Goal: Task Accomplishment & Management: Manage account settings

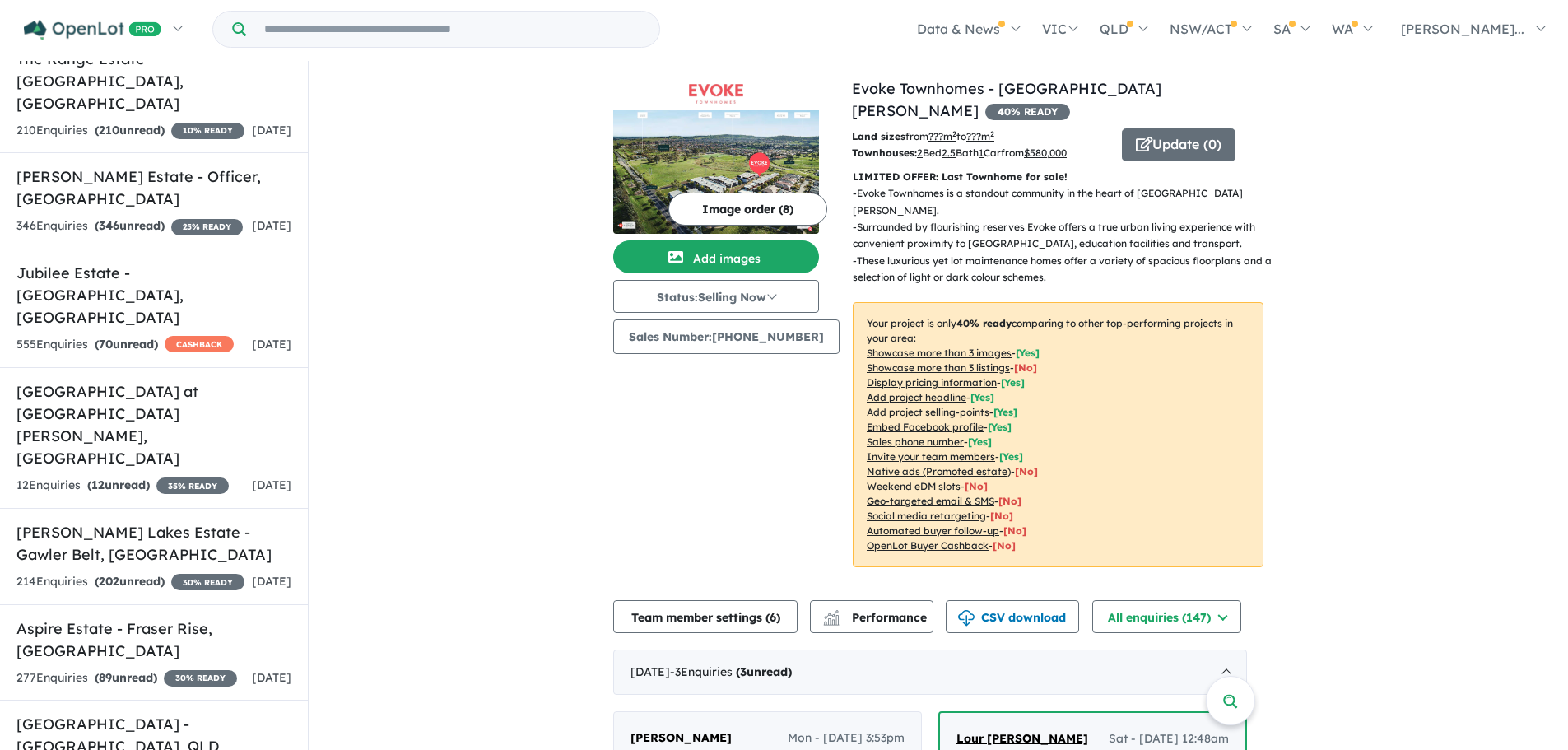
scroll to position [2800, 0]
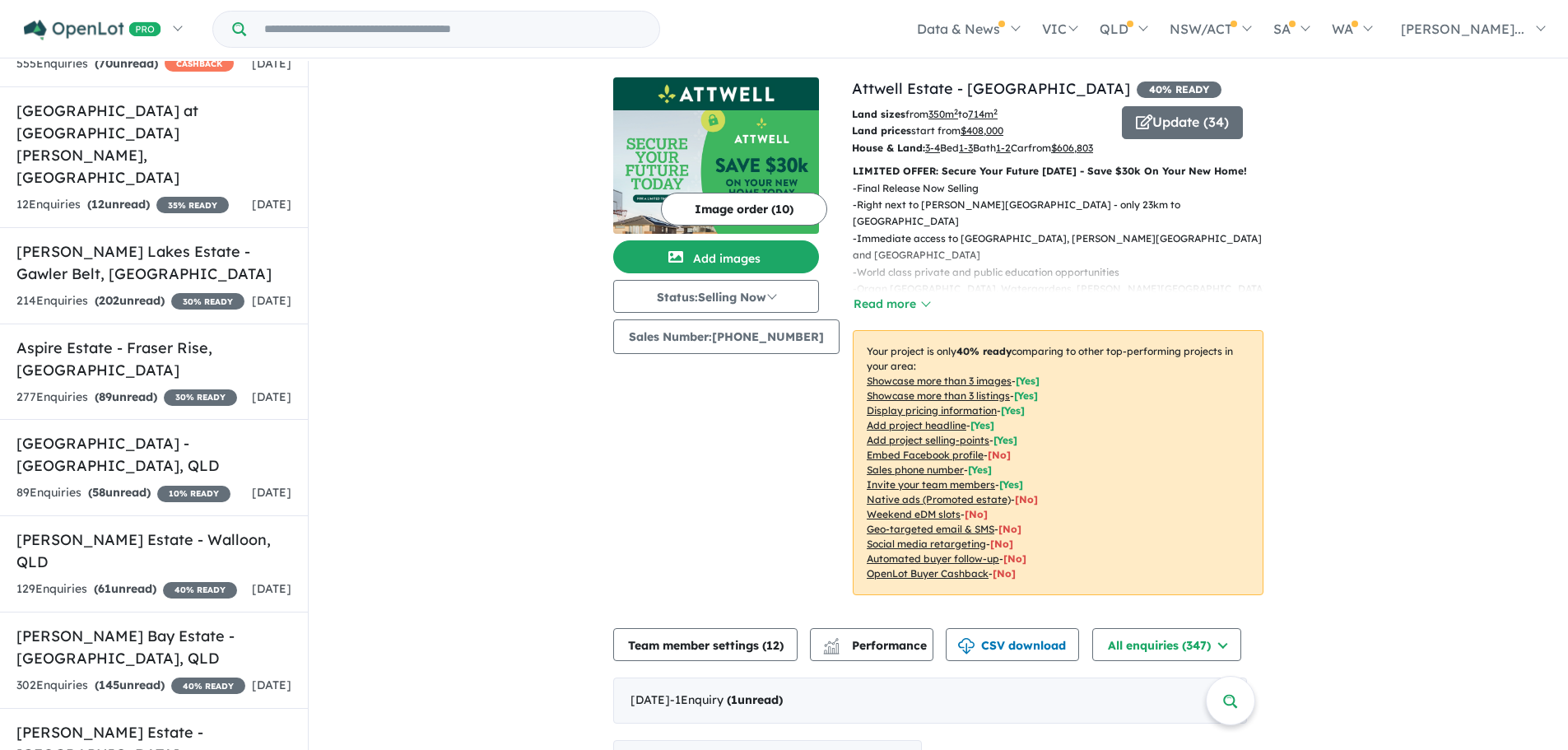
drag, startPoint x: 682, startPoint y: 502, endPoint x: 744, endPoint y: 470, distance: 69.8
click at [682, 503] on div "Image order ( 10 ) Add images Status: Selling Now In Planning Coming Soon Selli…" at bounding box center [732, 346] width 239 height 538
click at [712, 133] on img at bounding box center [716, 172] width 206 height 124
click at [878, 314] on button "Read more" at bounding box center [891, 304] width 77 height 19
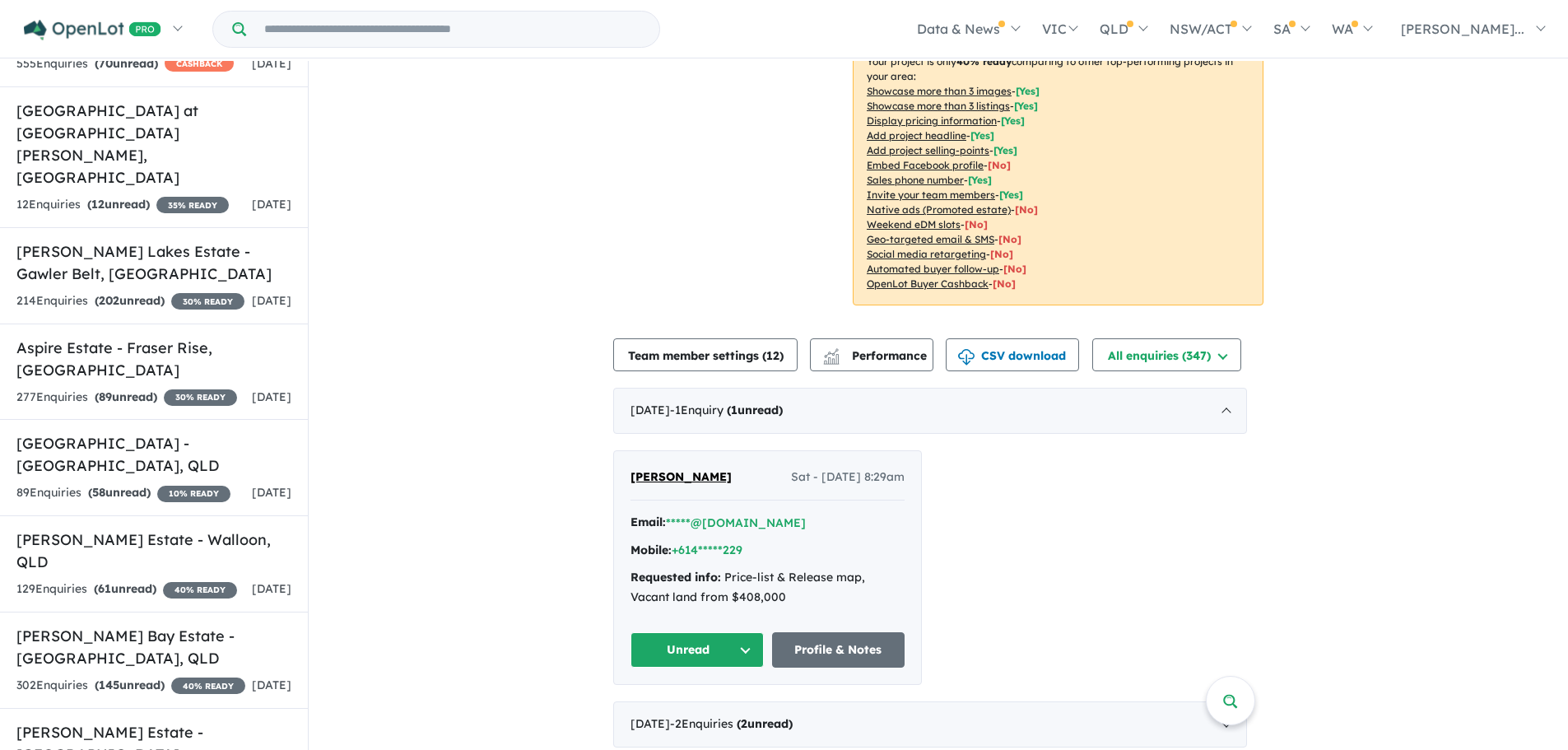
scroll to position [494, 0]
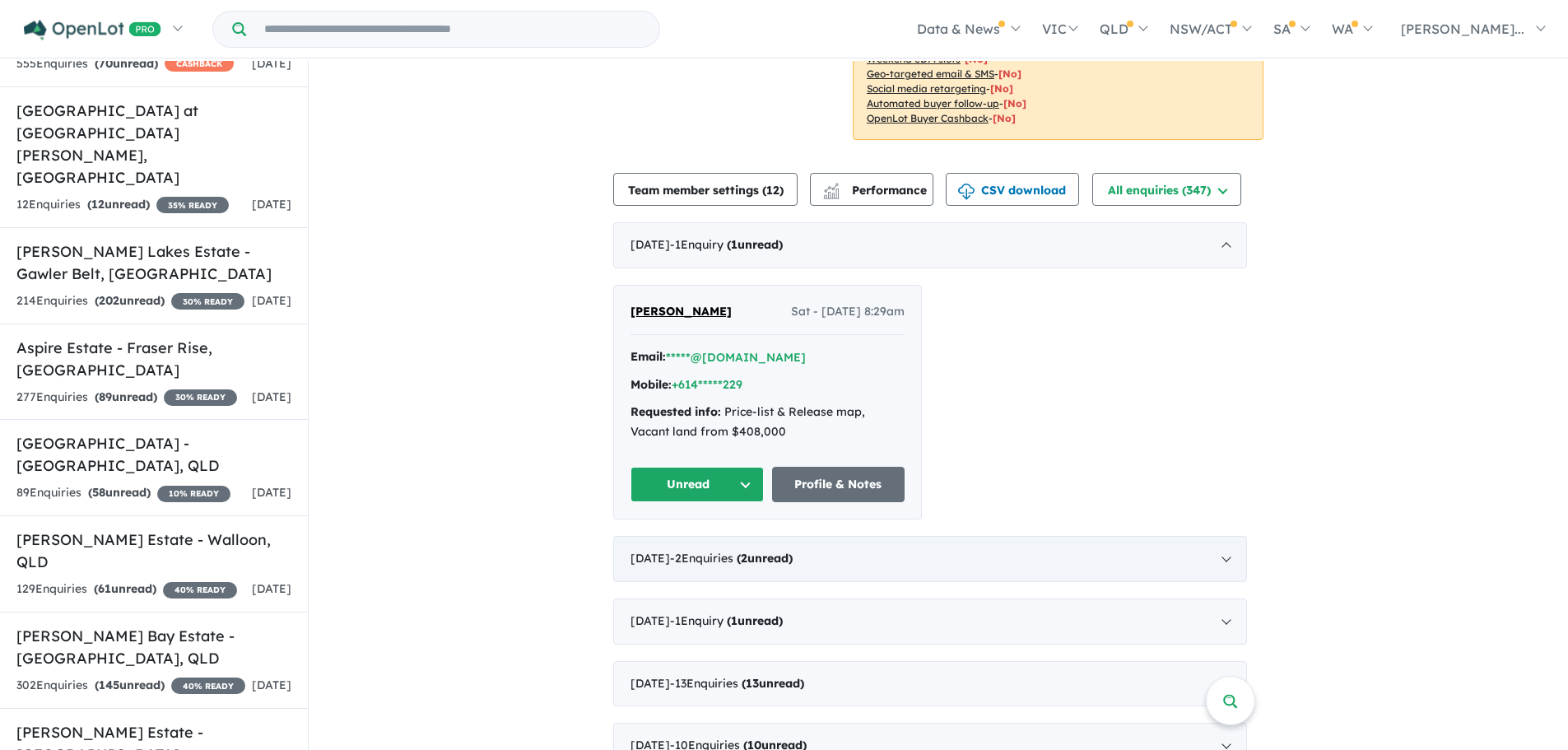
click at [1222, 555] on div "[DATE] - 2 Enquir ies ( 2 unread)" at bounding box center [930, 559] width 634 height 46
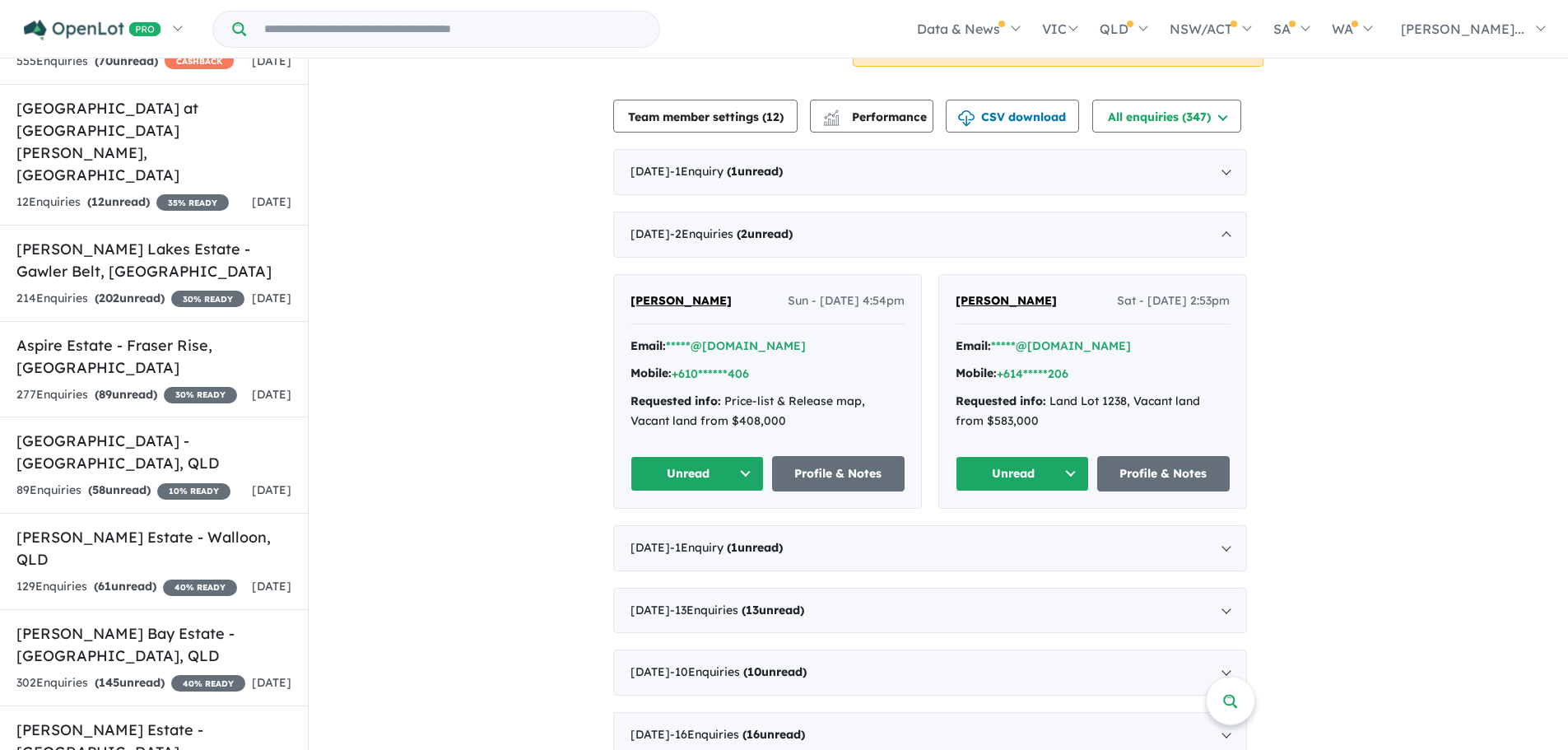
scroll to position [659, 0]
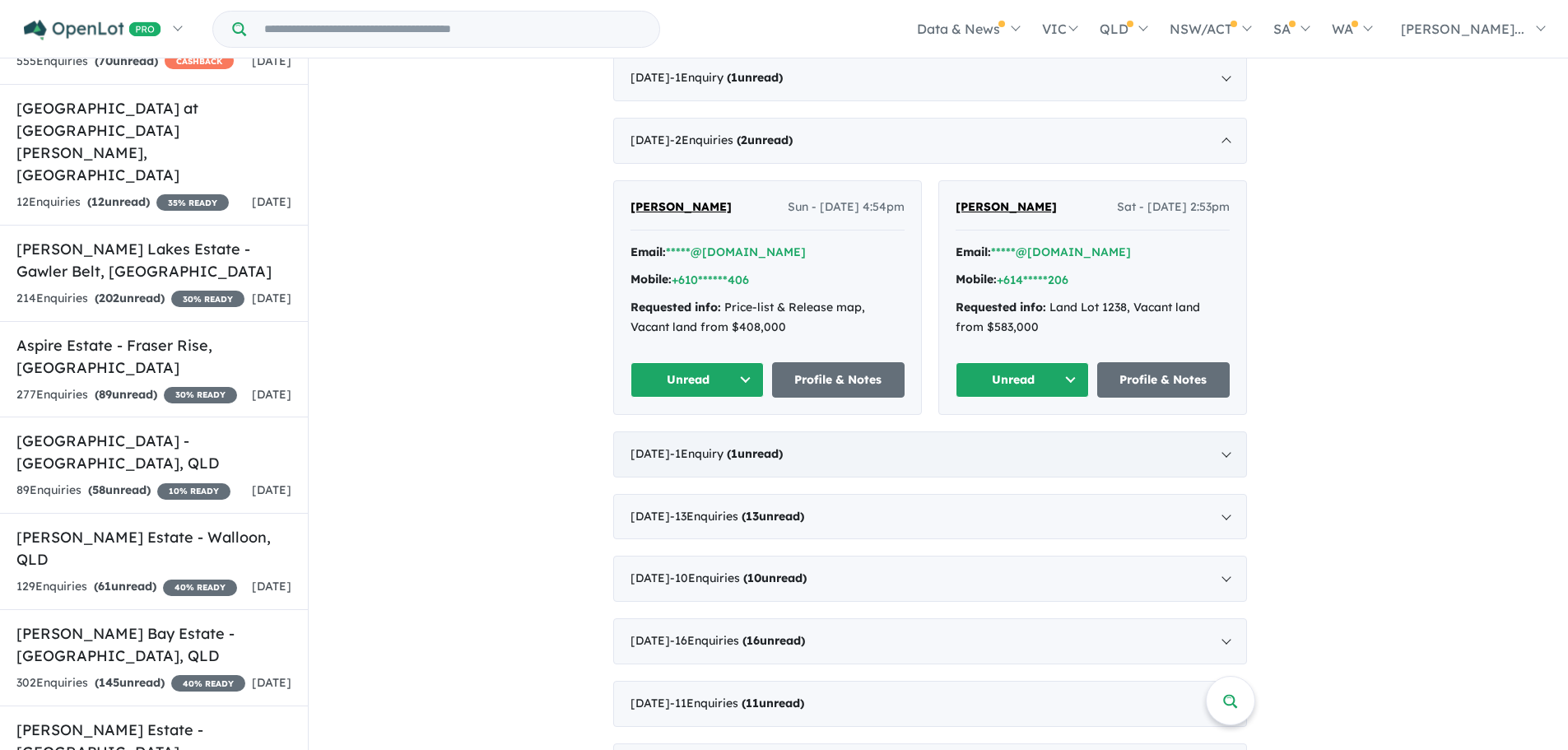
click at [1229, 463] on div "[DATE] - 1 Enquir y ( 1 unread)" at bounding box center [930, 454] width 634 height 46
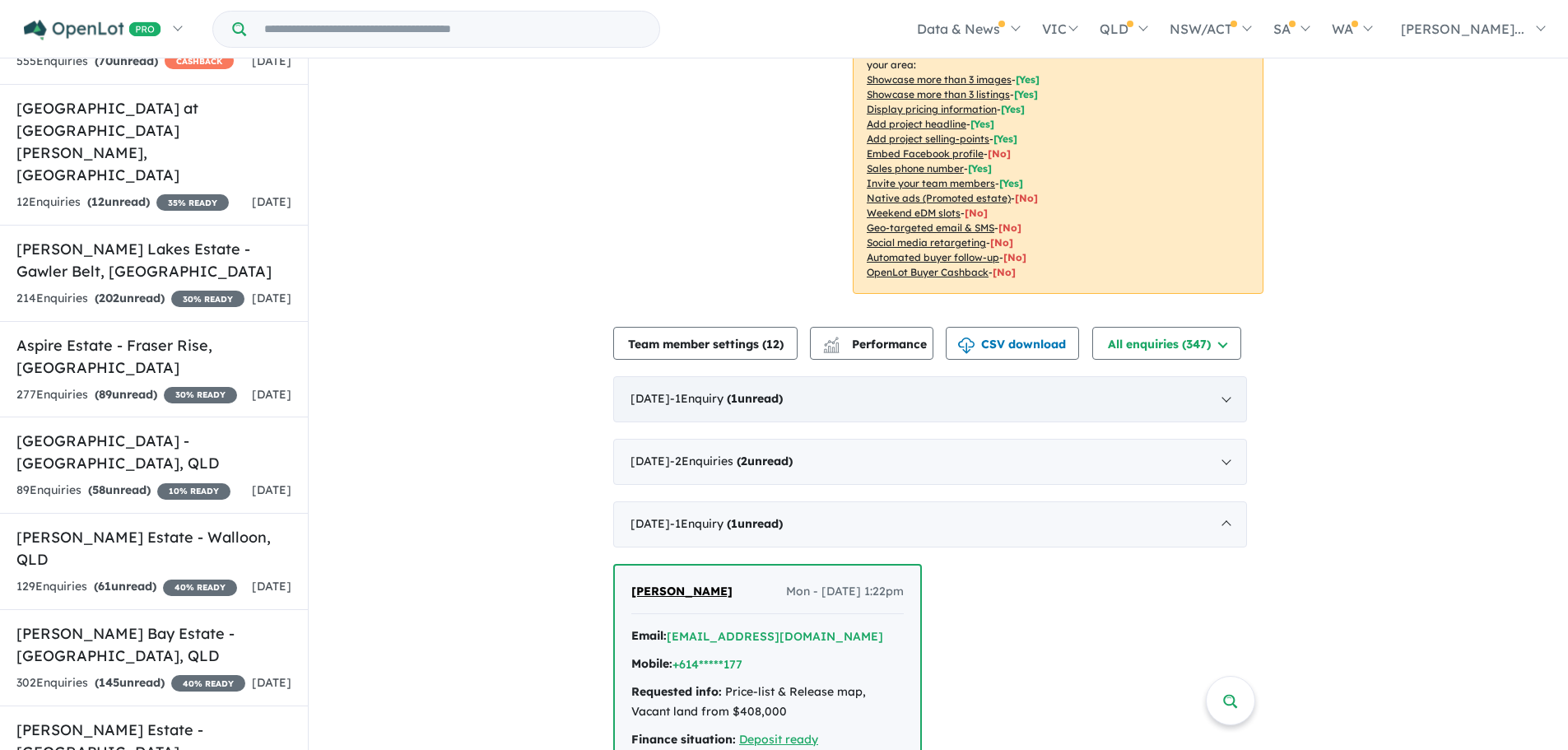
scroll to position [247, 0]
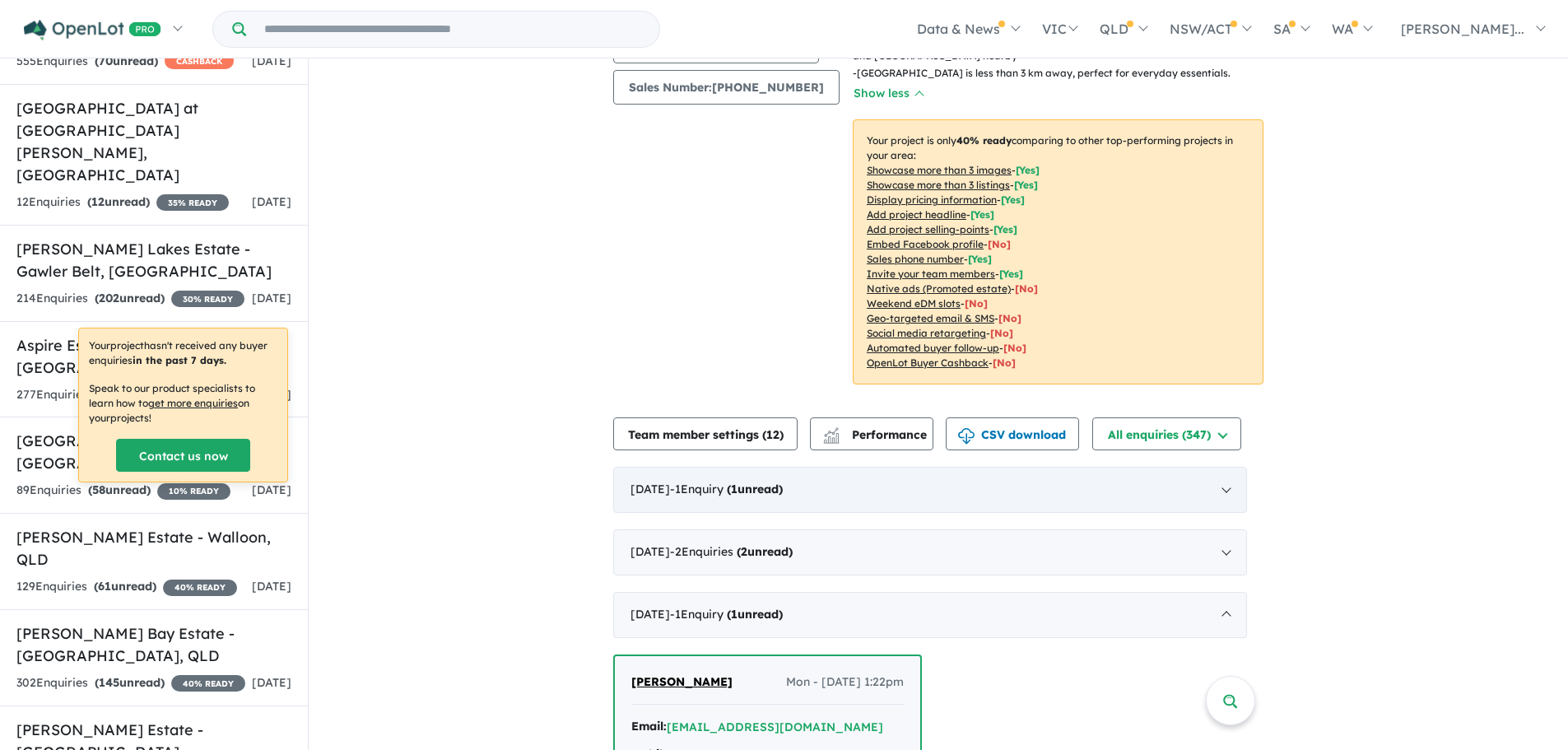
click at [1230, 492] on div "[DATE] - 1 Enquir y ( 1 unread)" at bounding box center [930, 491] width 634 height 46
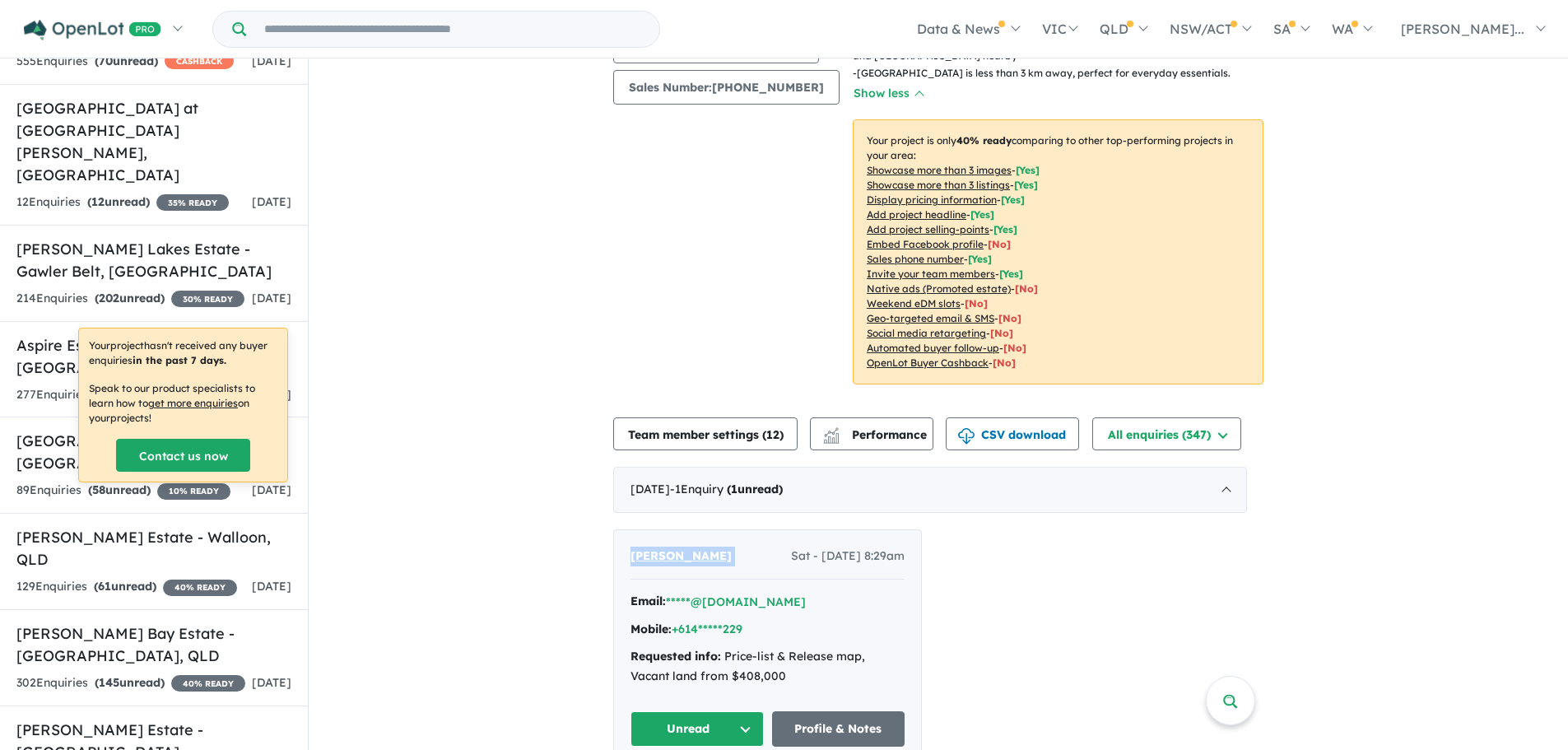
drag, startPoint x: 631, startPoint y: 559, endPoint x: 761, endPoint y: 562, distance: 130.0
click at [761, 562] on div "Burhanu Semachew Sat - [DATE] 8:29am Email: *****@[DOMAIN_NAME] Mobile: +614***…" at bounding box center [767, 647] width 307 height 233
copy span "[PERSON_NAME]"
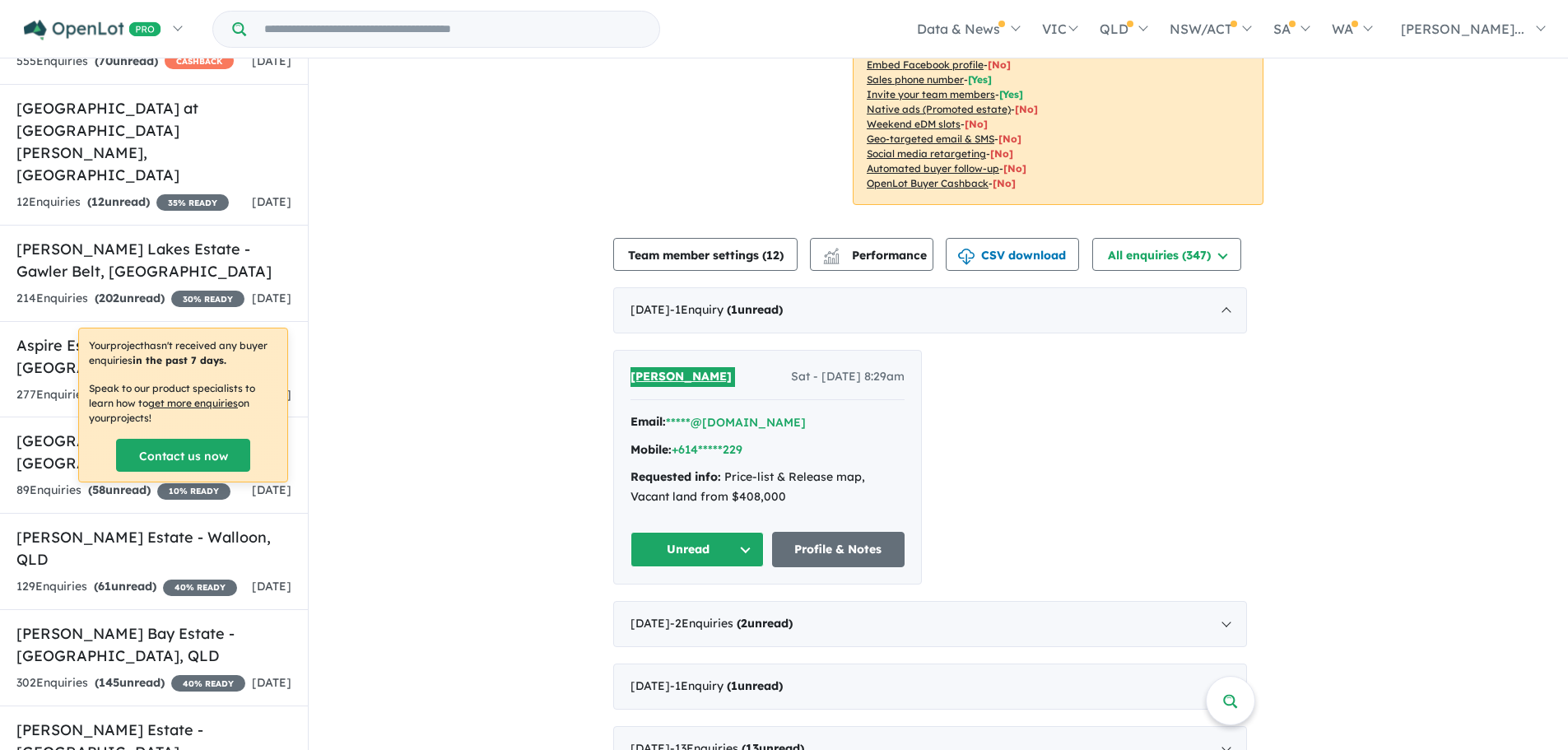
scroll to position [659, 0]
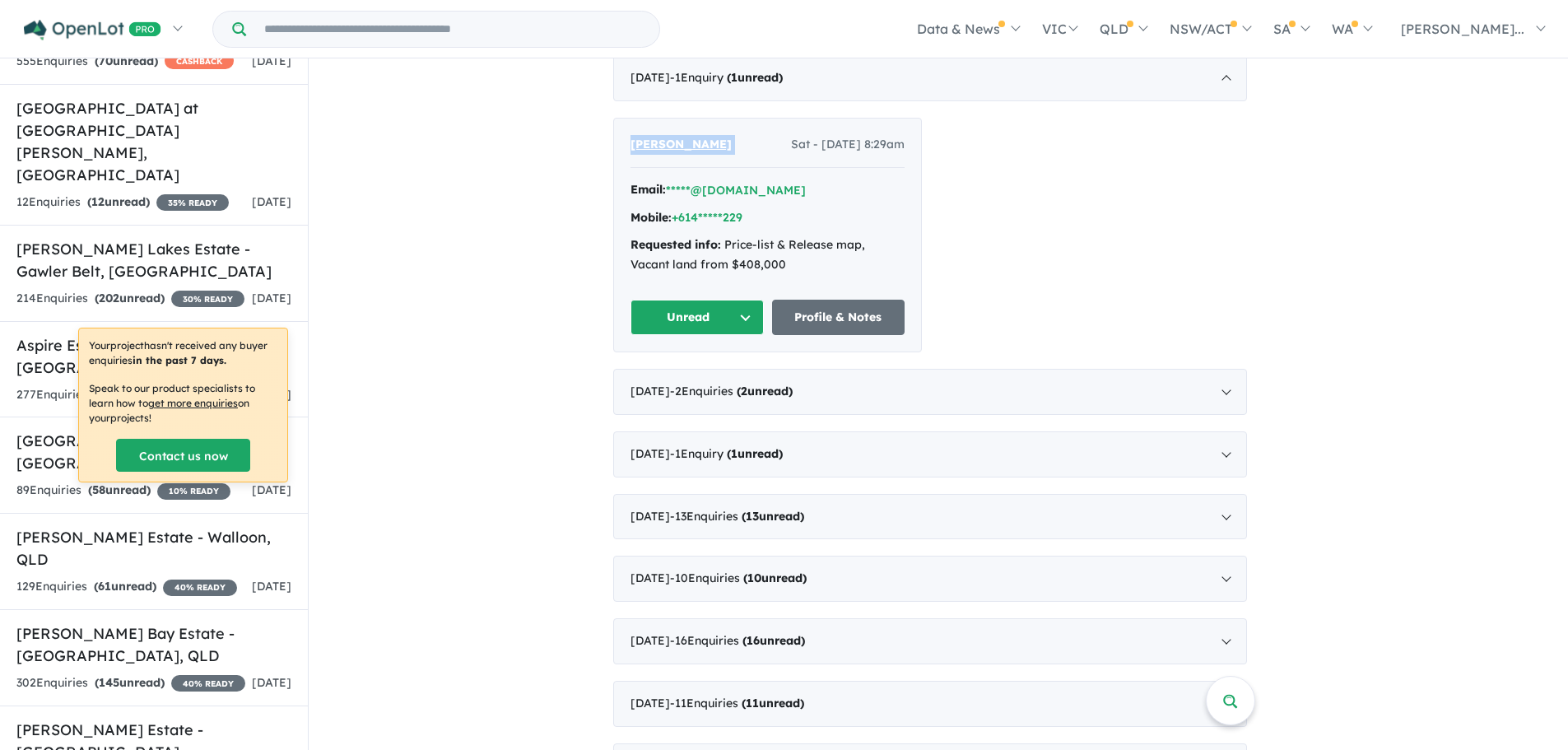
click at [1220, 393] on div "[DATE] - 2 Enquir ies ( 2 unread)" at bounding box center [930, 392] width 634 height 46
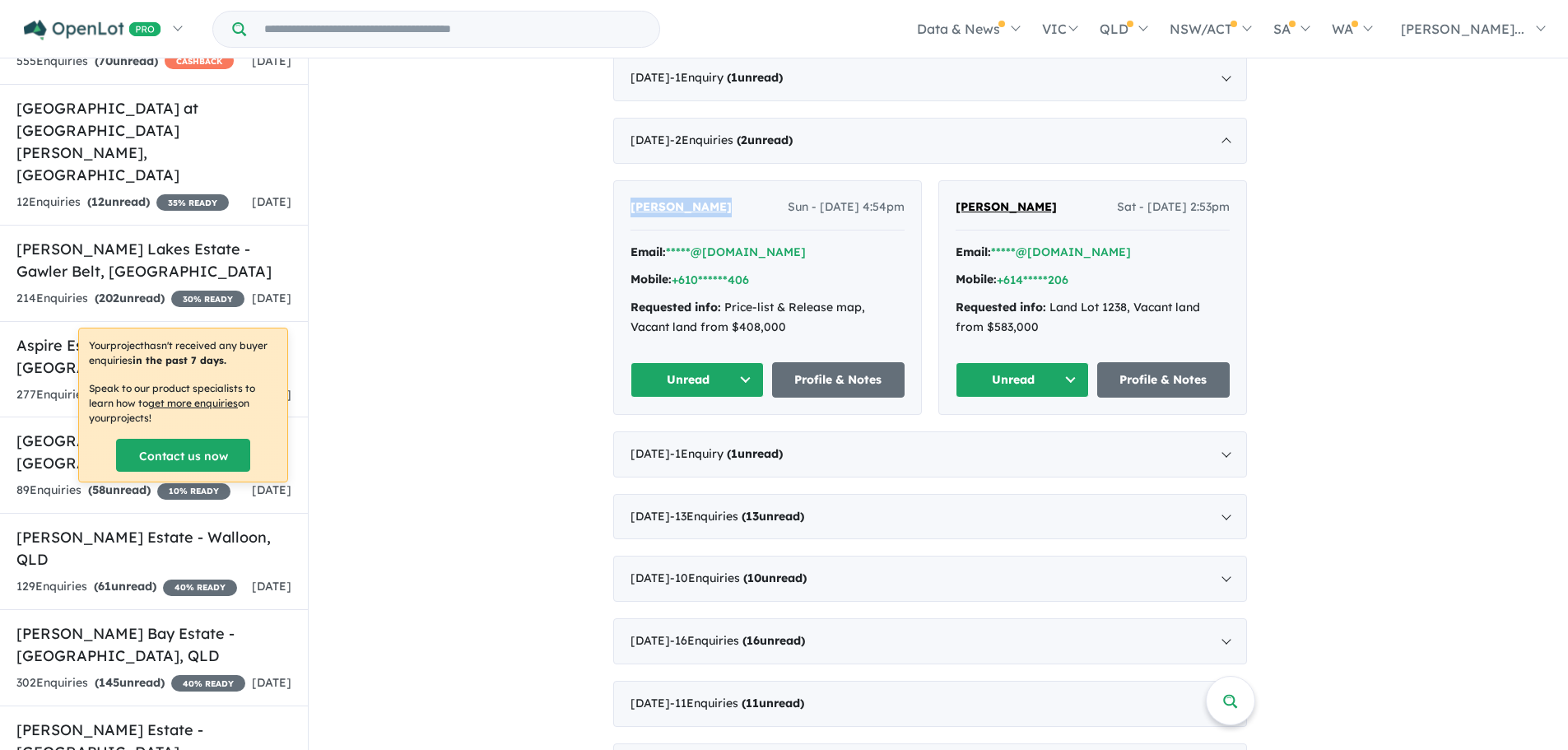
drag, startPoint x: 729, startPoint y: 211, endPoint x: 626, endPoint y: 235, distance: 105.8
copy span "[PERSON_NAME]"
click at [894, 378] on link "Profile & Notes" at bounding box center [839, 380] width 134 height 35
click at [753, 377] on button "Unread" at bounding box center [698, 380] width 134 height 35
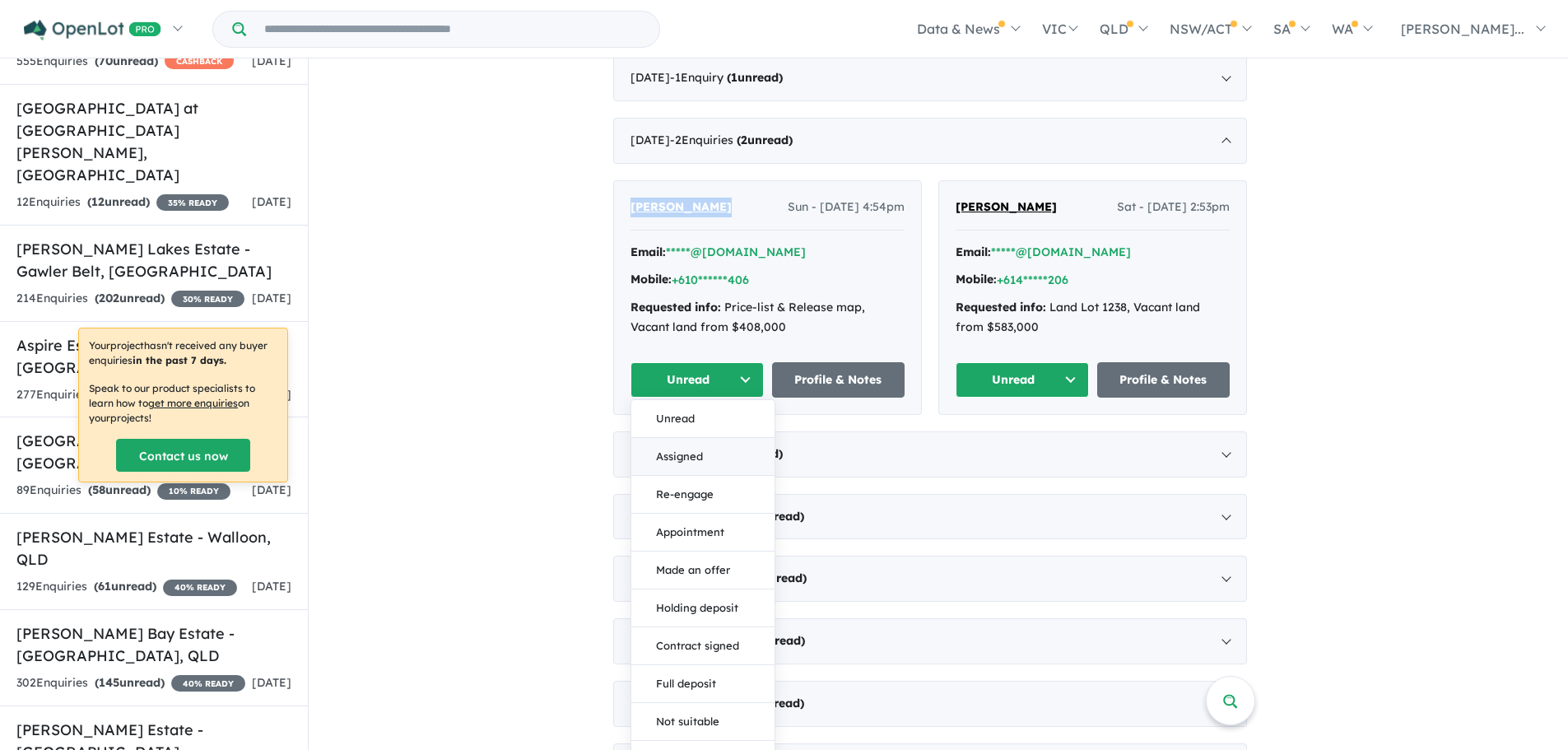
click at [723, 465] on button "Assigned" at bounding box center [703, 456] width 143 height 38
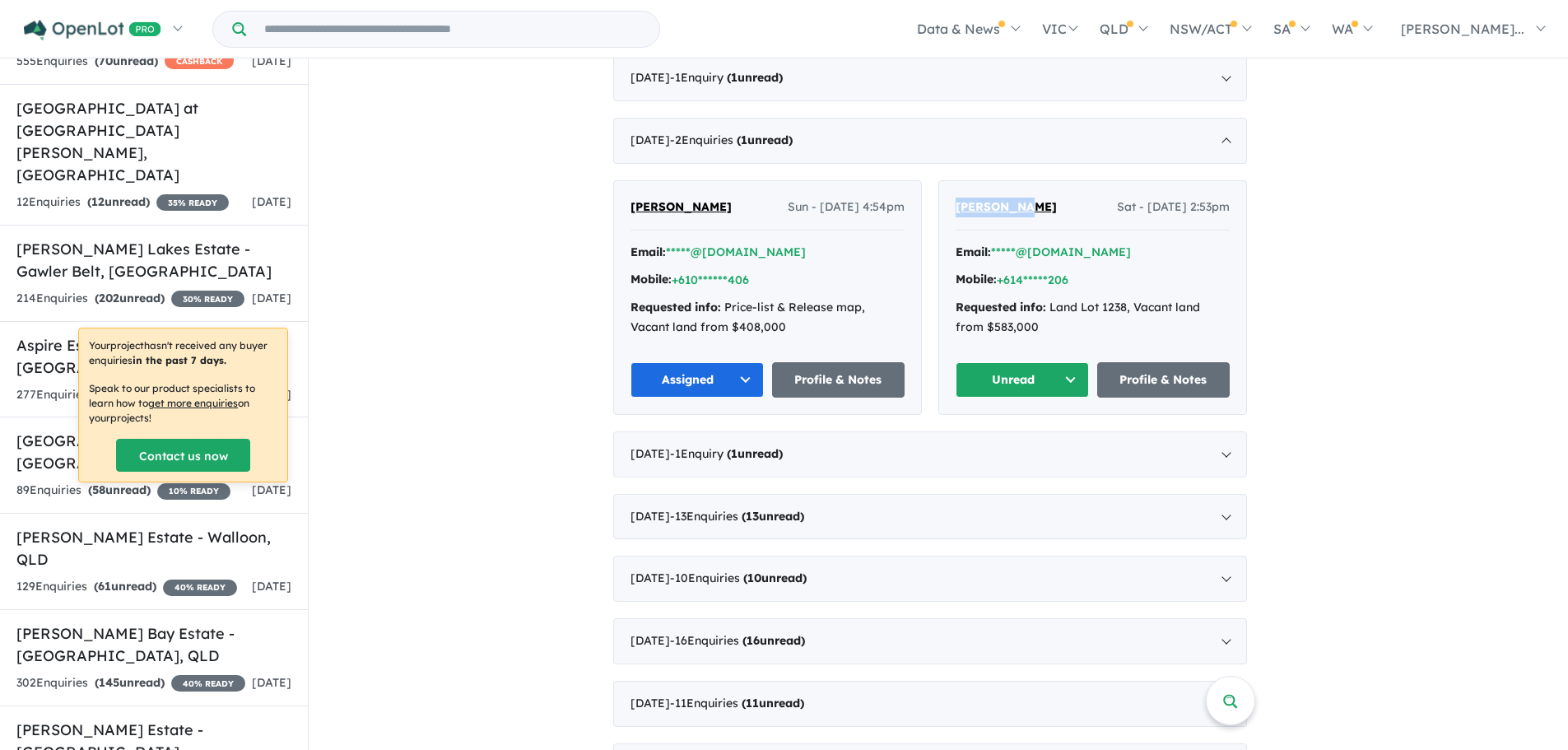
drag, startPoint x: 1037, startPoint y: 205, endPoint x: 954, endPoint y: 207, distance: 83.0
click at [954, 206] on div "[PERSON_NAME] Sat - [DATE] 2:53pm Email: *****@[DOMAIN_NAME] Mobile: +614*****2…" at bounding box center [1092, 297] width 307 height 233
copy span "[PERSON_NAME]"
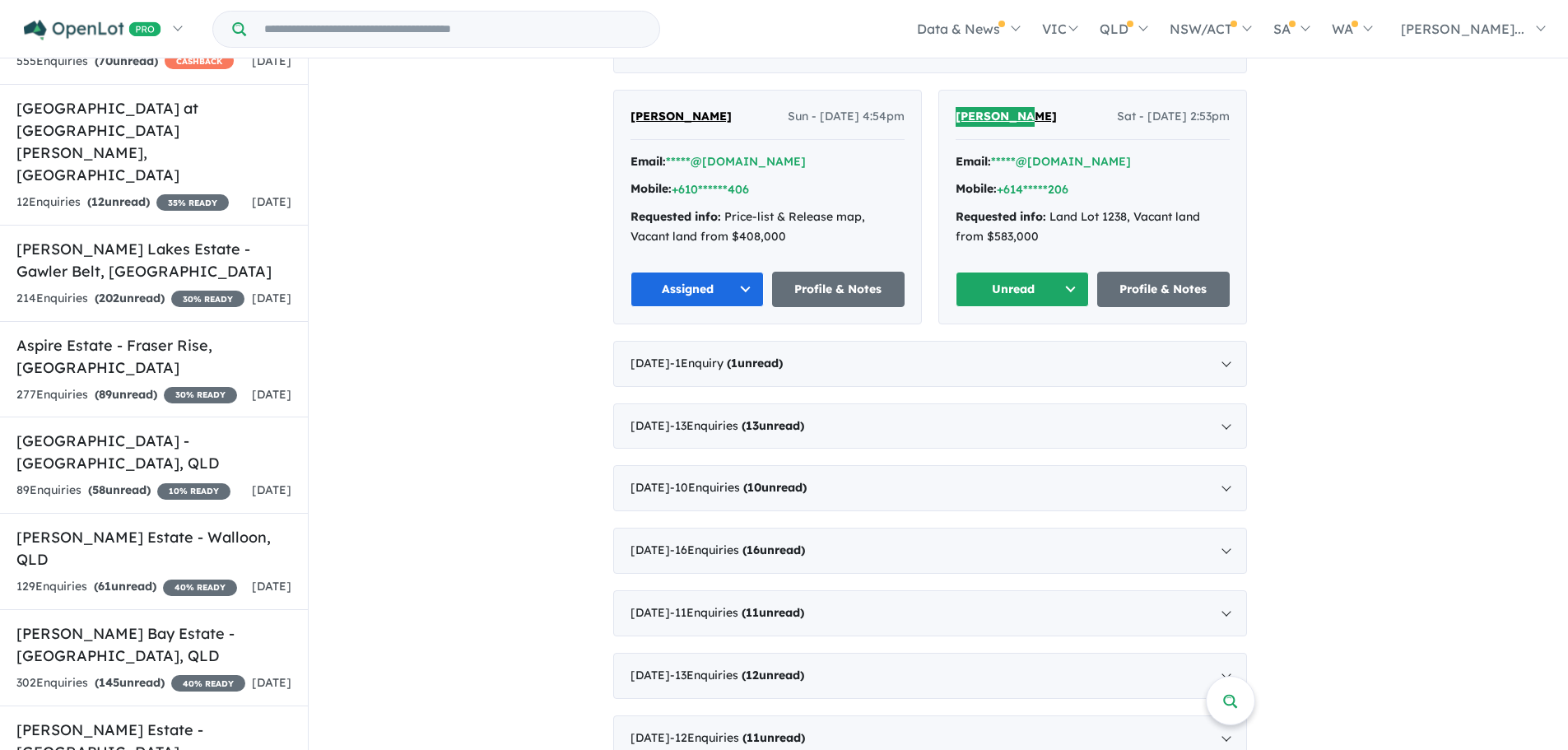
scroll to position [742, 0]
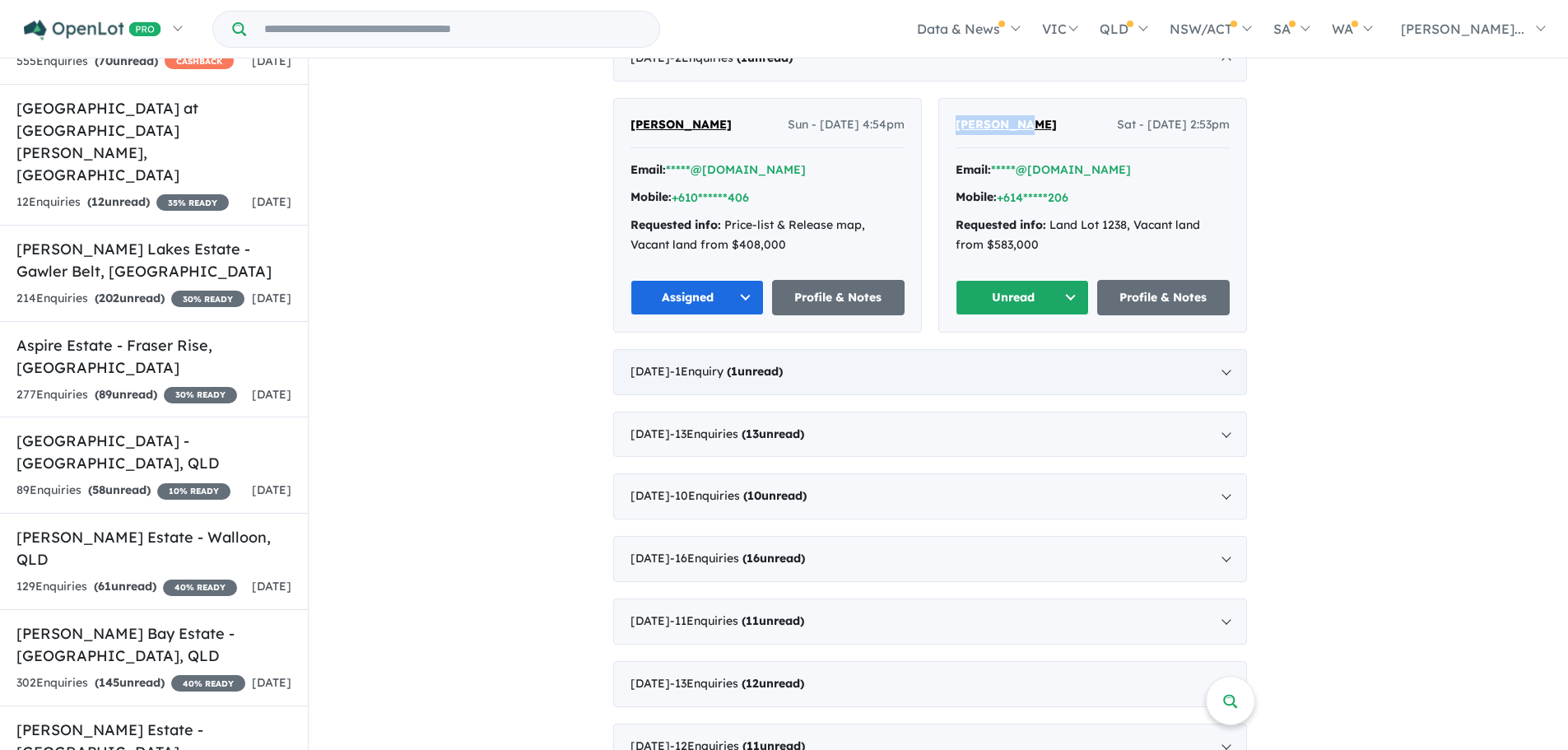
click at [1229, 375] on div "[DATE] - 1 Enquir y ( 1 unread)" at bounding box center [930, 373] width 634 height 46
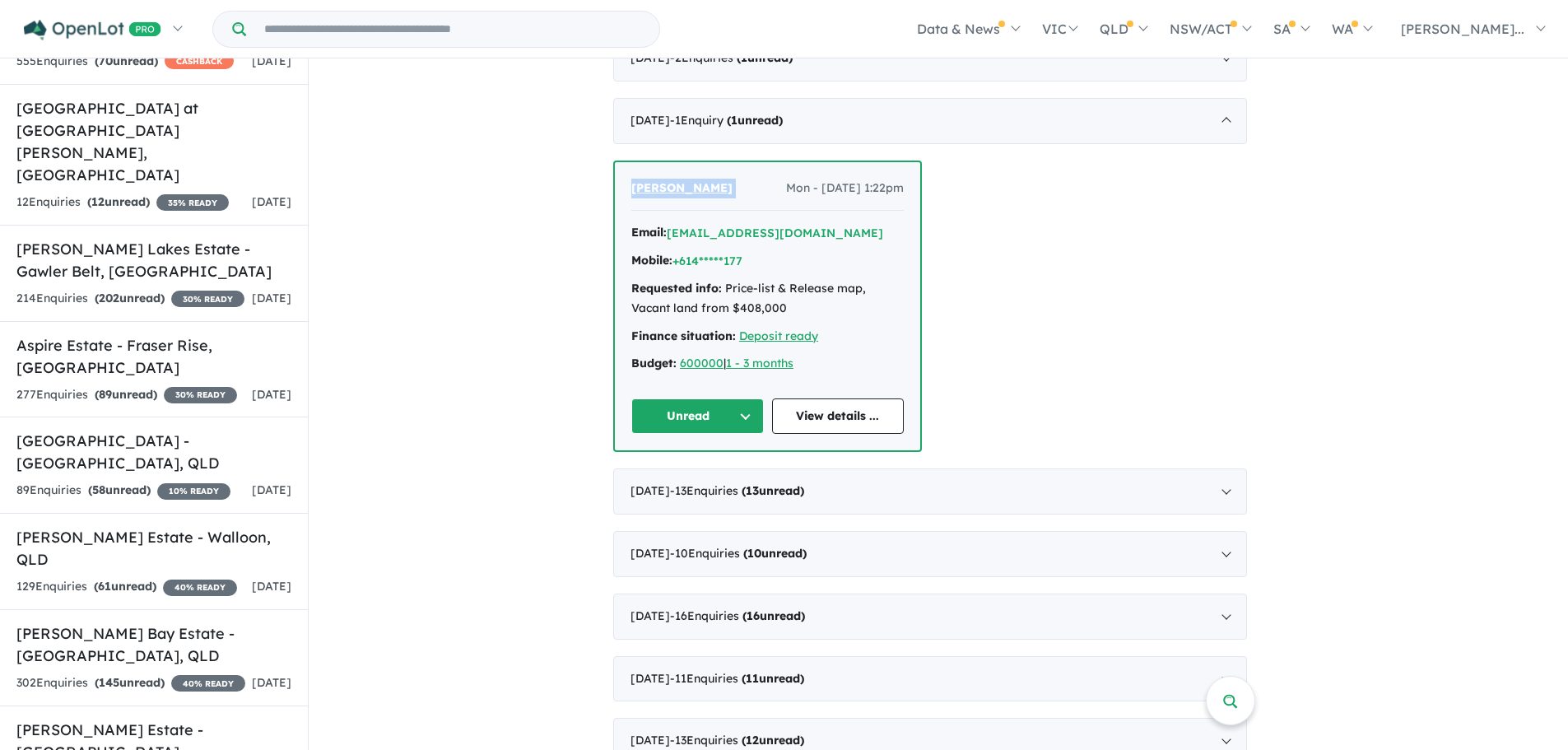
drag, startPoint x: 745, startPoint y: 185, endPoint x: 599, endPoint y: 181, distance: 146.1
click at [1248, 311] on div "[PERSON_NAME] Mon - [DATE] 1:22pm Email: [EMAIL_ADDRESS][DOMAIN_NAME] Mobile: +…" at bounding box center [930, 307] width 634 height 293
click at [1230, 494] on div "[DATE] - 13 Enquir ies ( 13 unread)" at bounding box center [930, 492] width 634 height 46
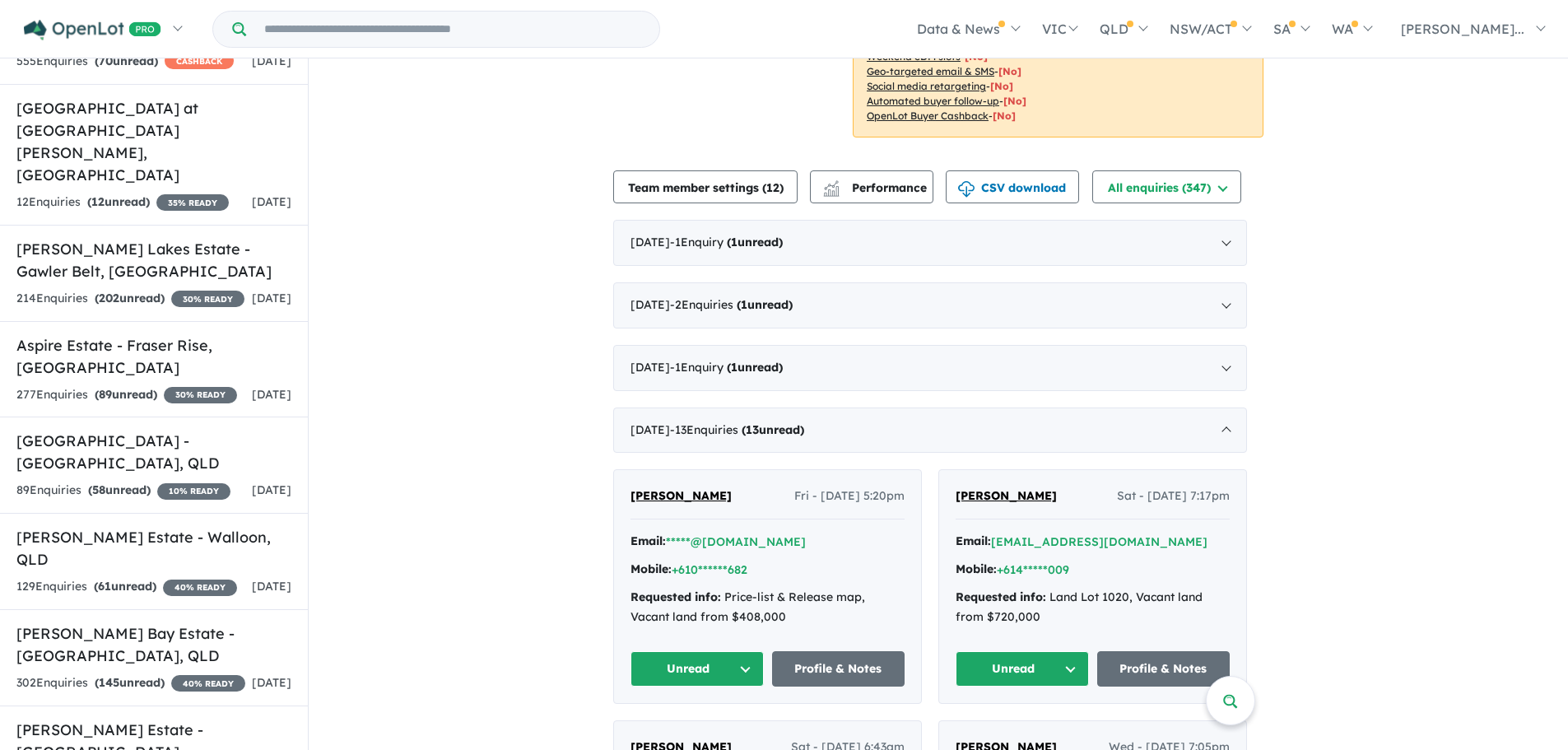
scroll to position [164, 0]
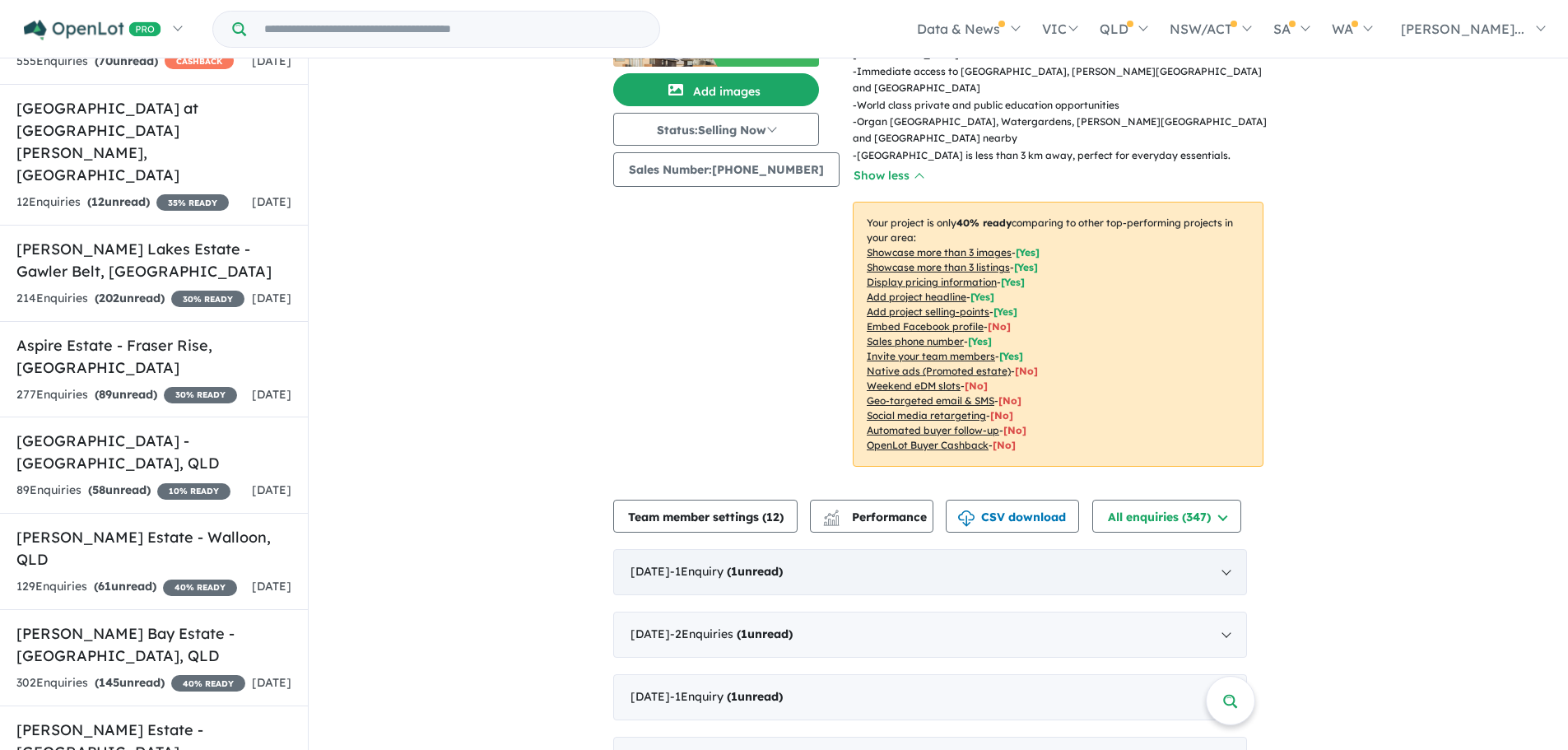
click at [1227, 578] on div "[DATE] - 1 Enquir y ( 1 unread)" at bounding box center [930, 572] width 634 height 46
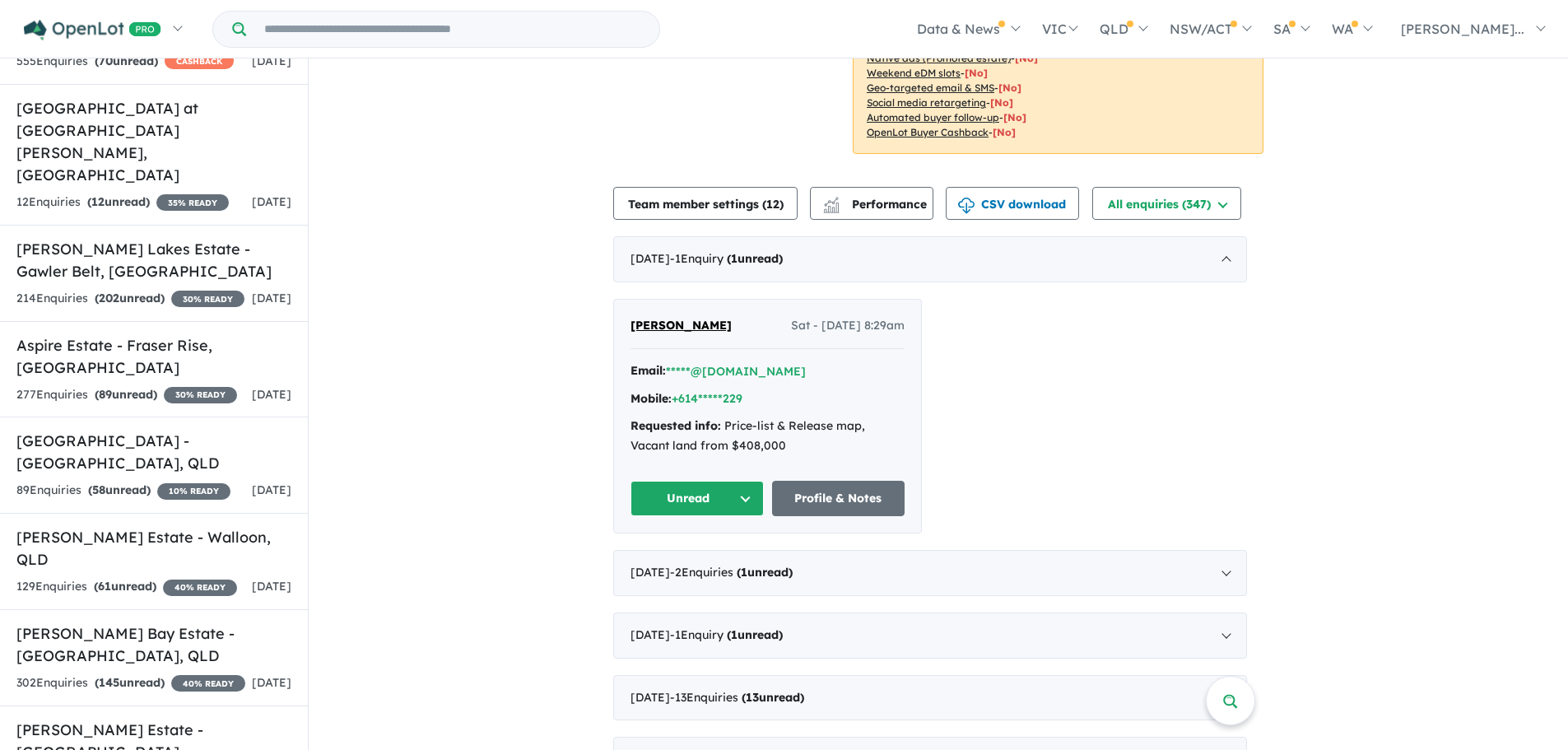
scroll to position [494, 0]
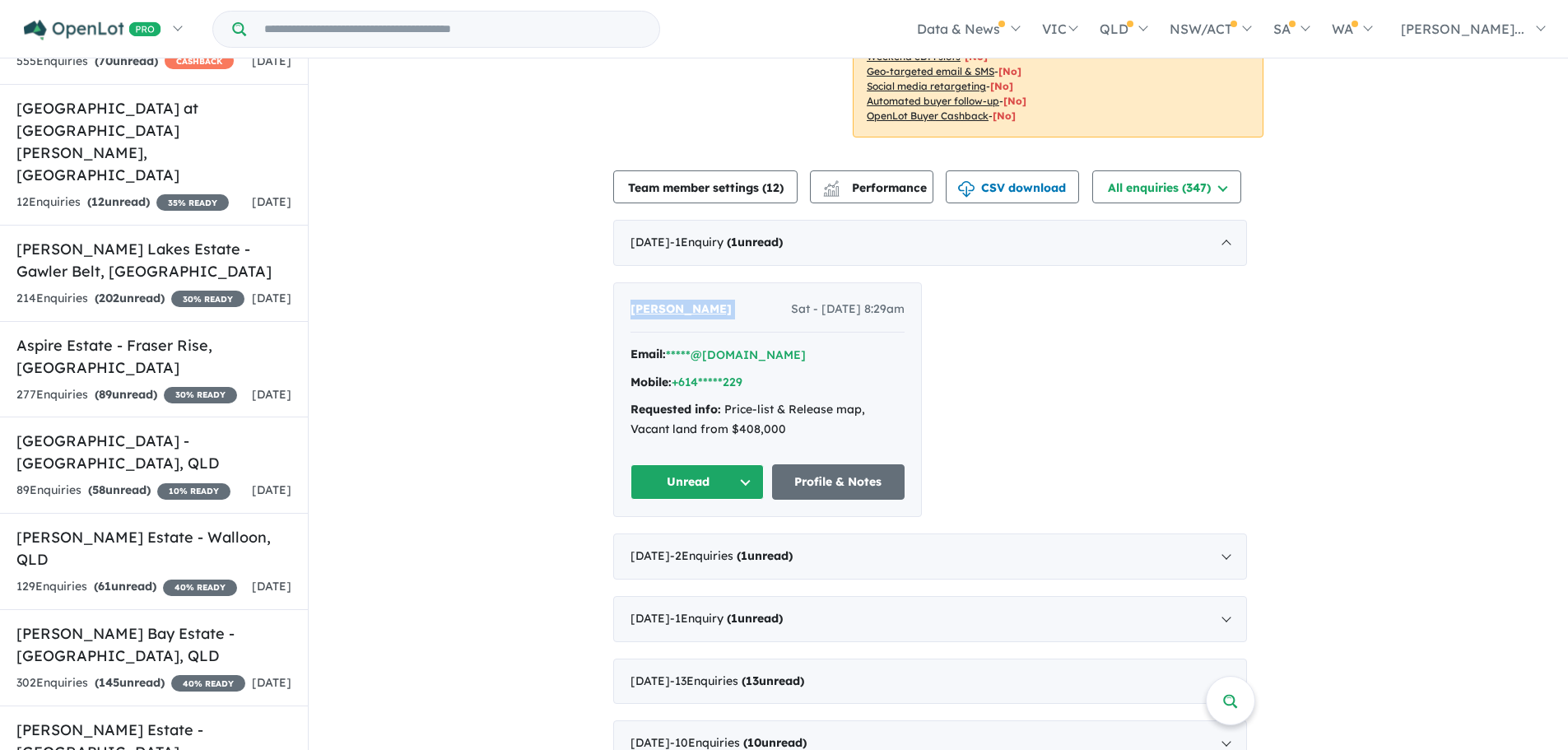
drag, startPoint x: 763, startPoint y: 313, endPoint x: 611, endPoint y: 305, distance: 152.2
copy span "[PERSON_NAME]"
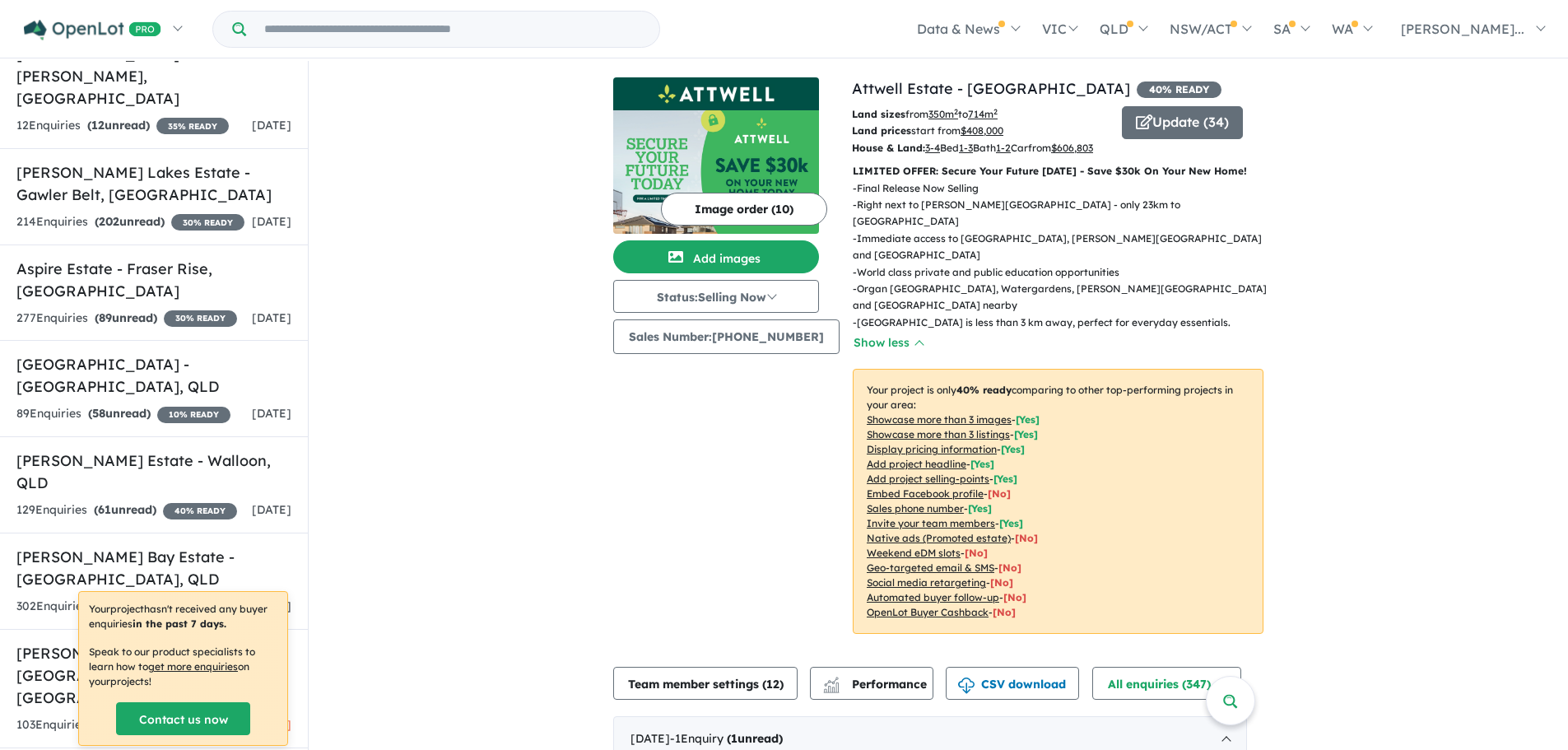
scroll to position [2966, 0]
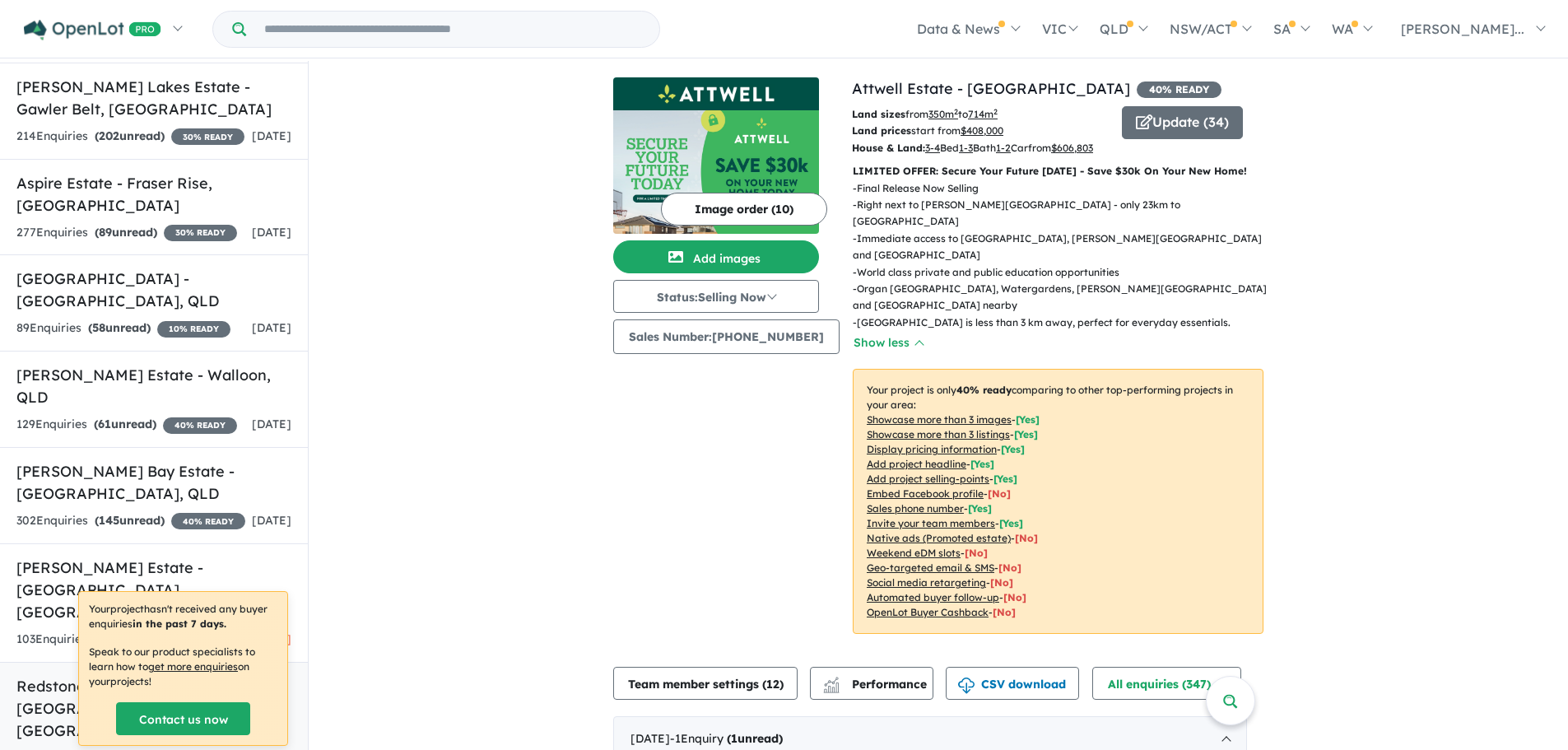
click at [130, 749] on div "234 Enquir ies ( 217 unread) 45 % READY" at bounding box center [130, 758] width 228 height 20
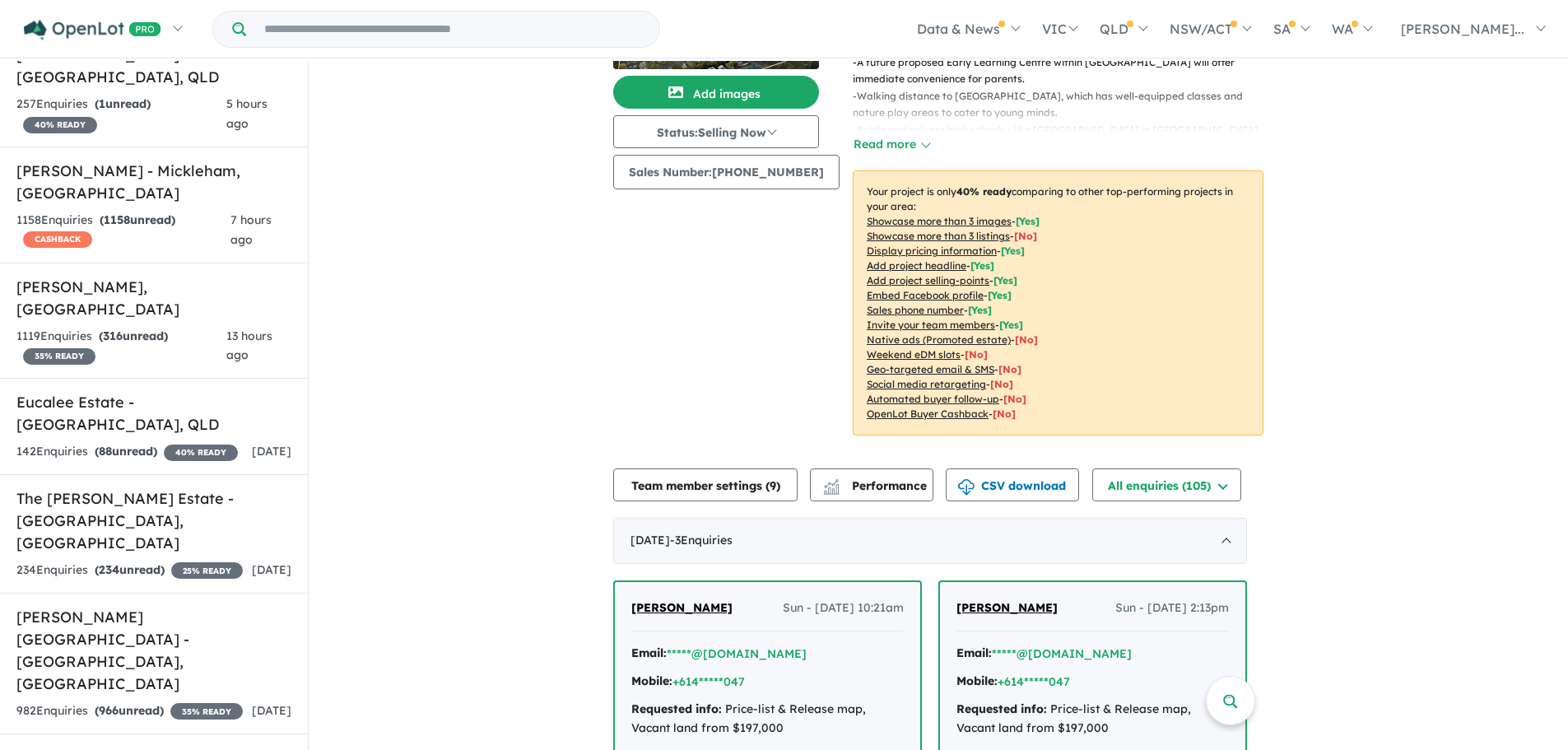
scroll to position [659, 0]
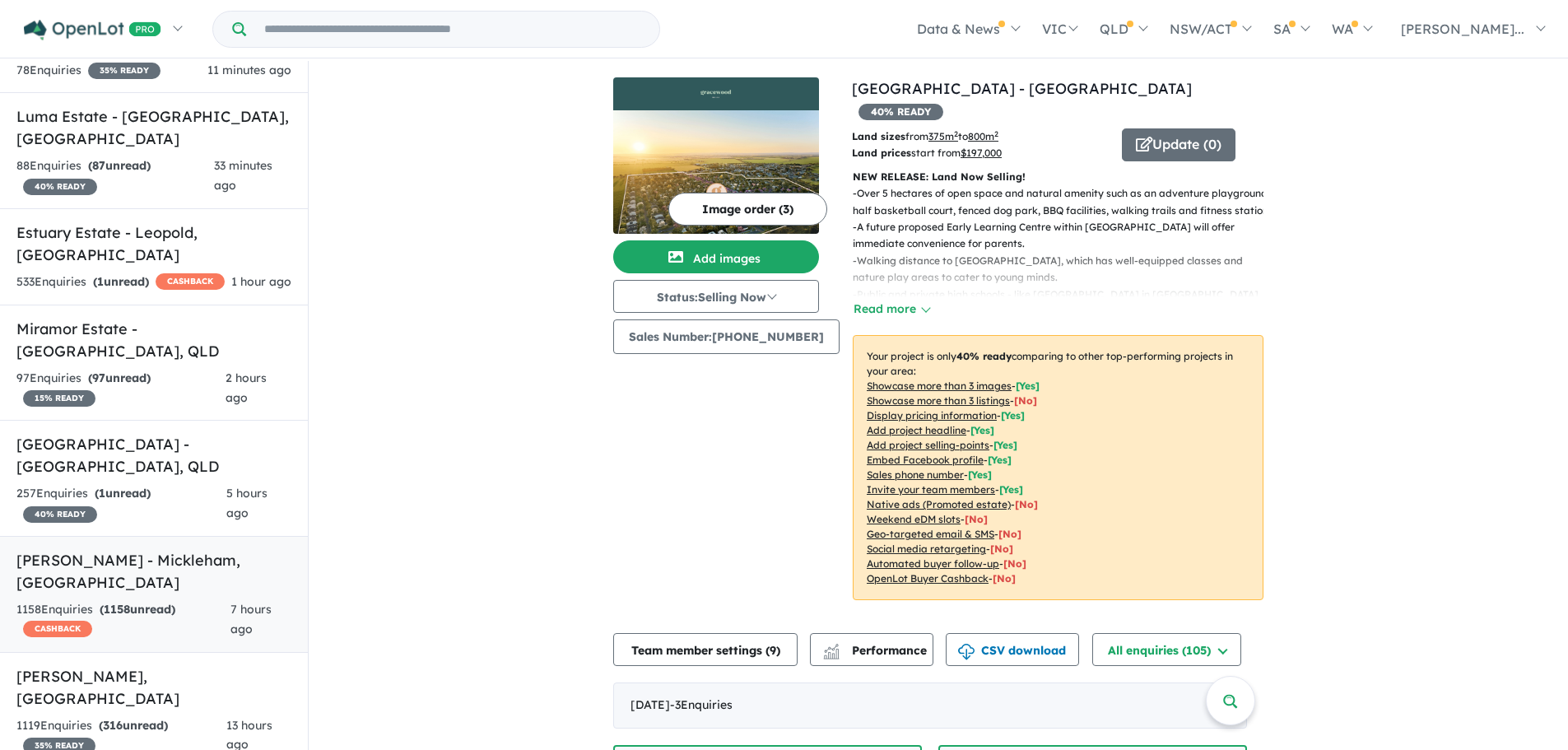
scroll to position [0, 0]
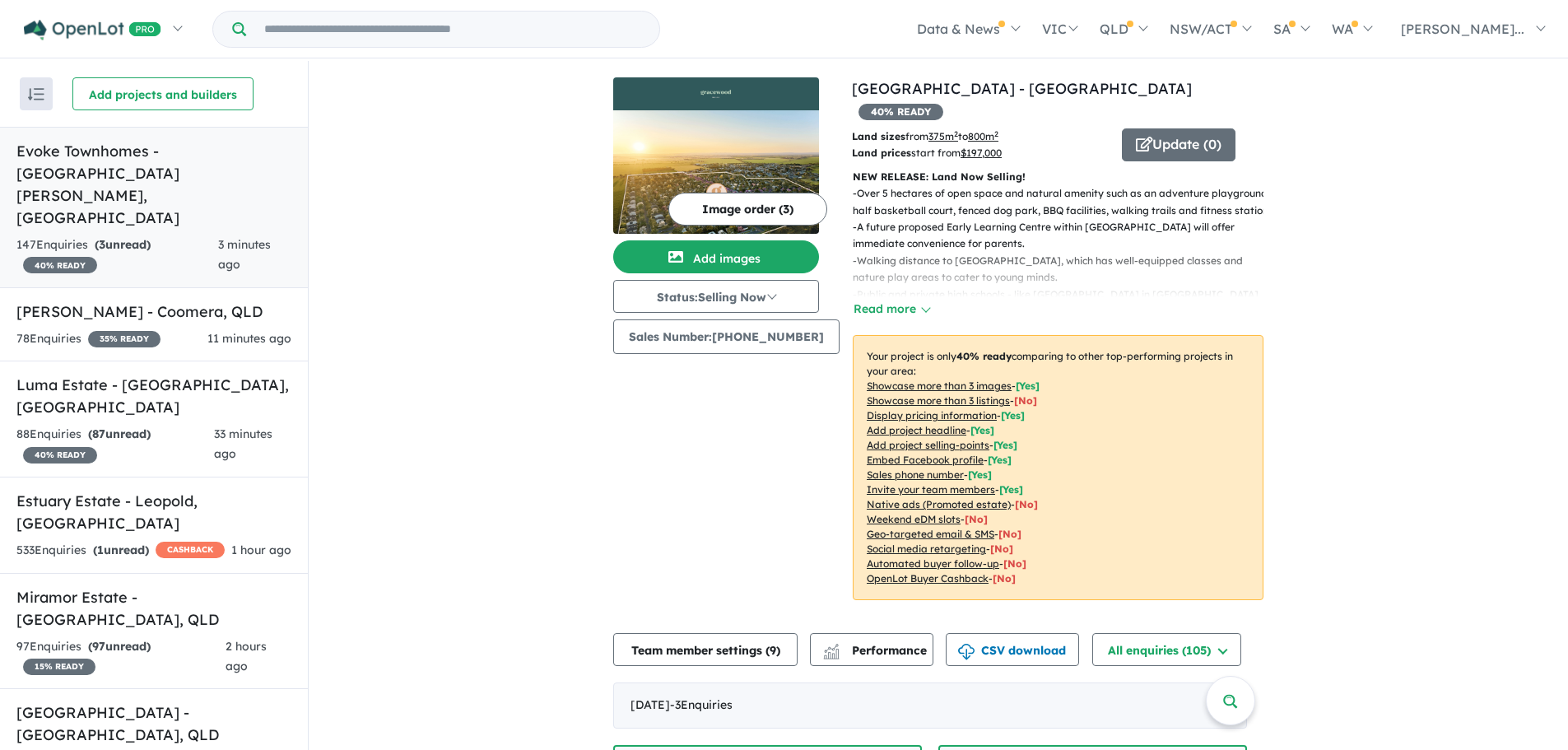
click at [142, 140] on h5 "Evoke Townhomes - [GEOGRAPHIC_DATA][PERSON_NAME][GEOGRAPHIC_DATA]" at bounding box center [154, 185] width 275 height 89
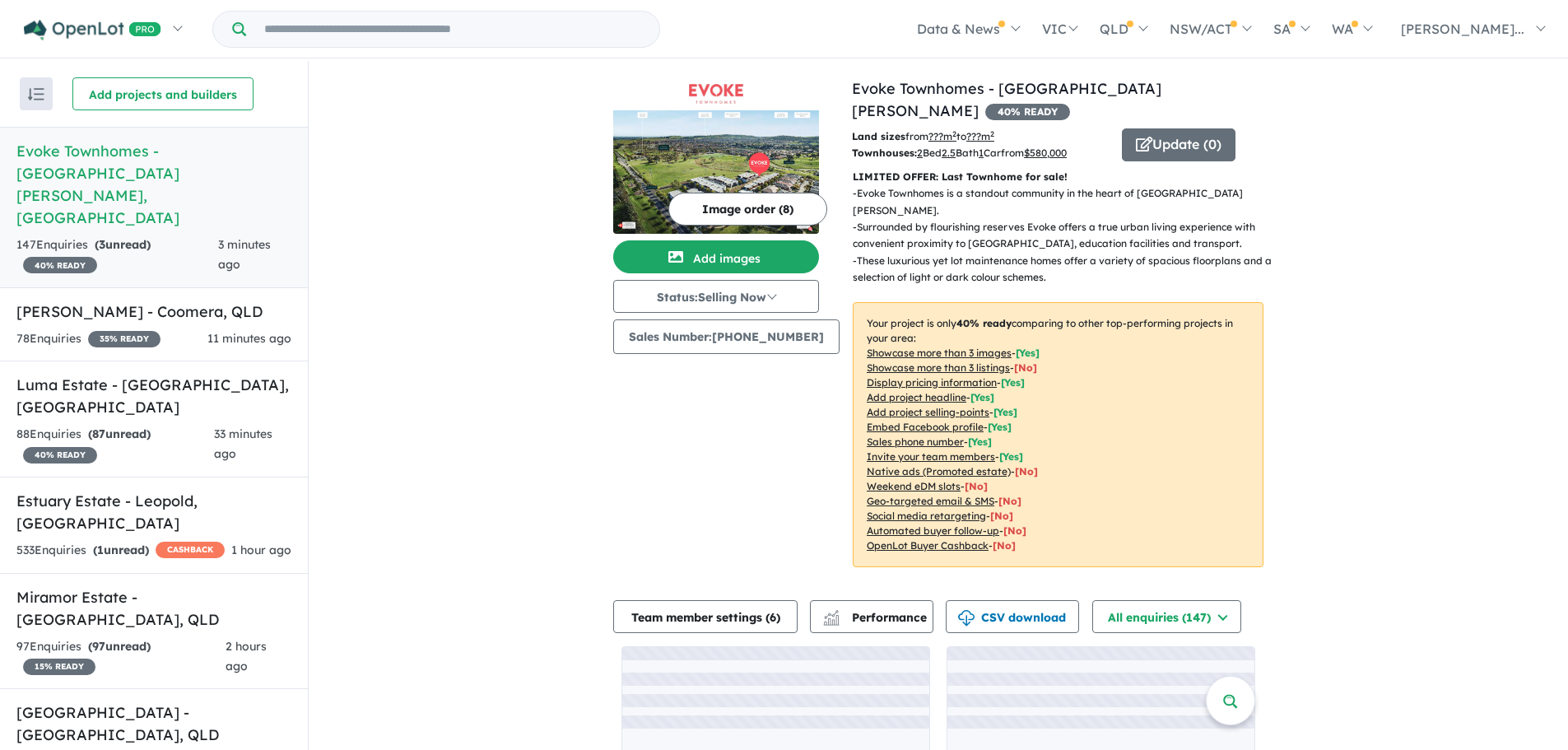
click at [484, 264] on div "View 57 projects in your account Evoke Townhomes - [GEOGRAPHIC_DATA][PERSON_NAM…" at bounding box center [938, 455] width 1260 height 788
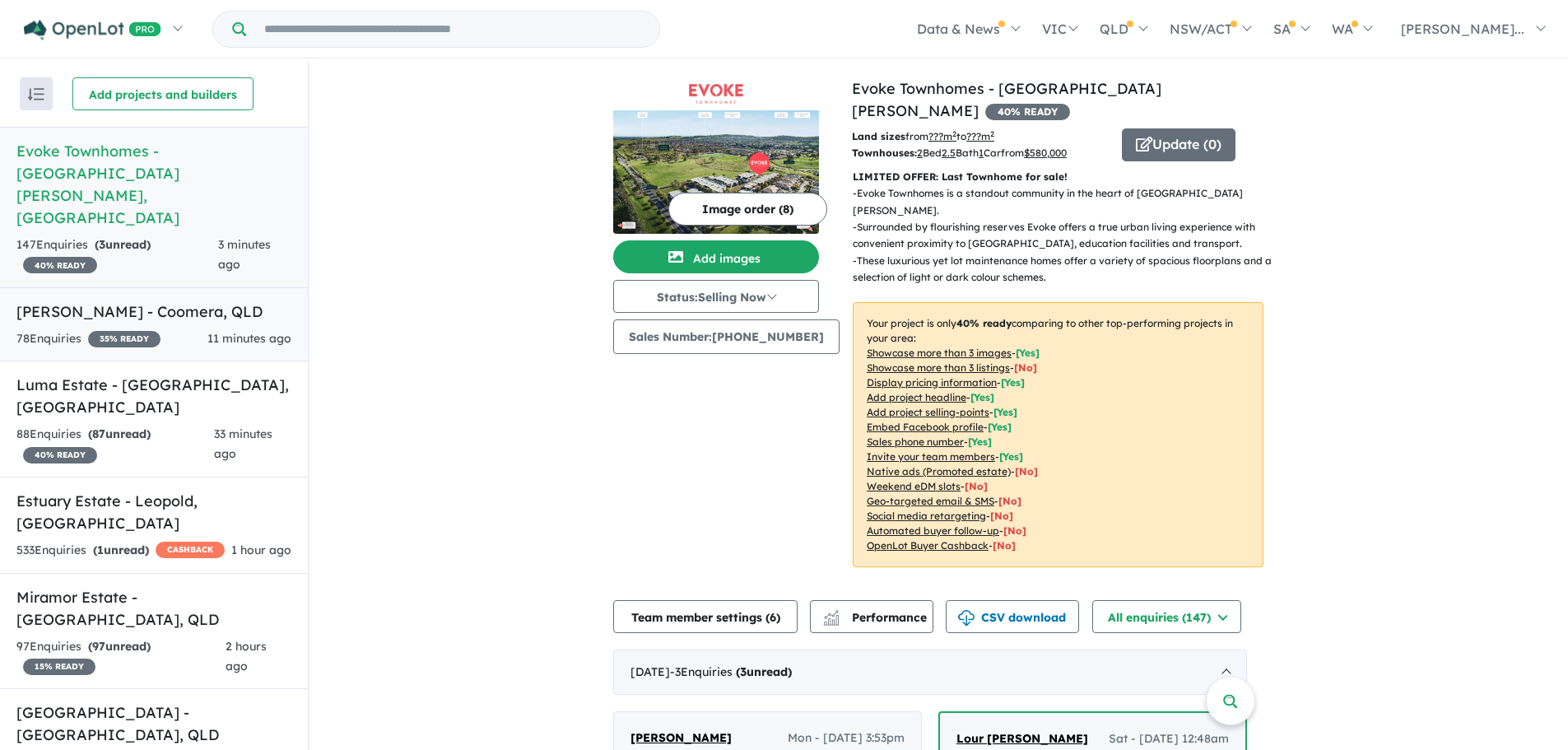
click at [53, 300] on h5 "[PERSON_NAME] - Coomera , [GEOGRAPHIC_DATA]" at bounding box center [154, 311] width 275 height 22
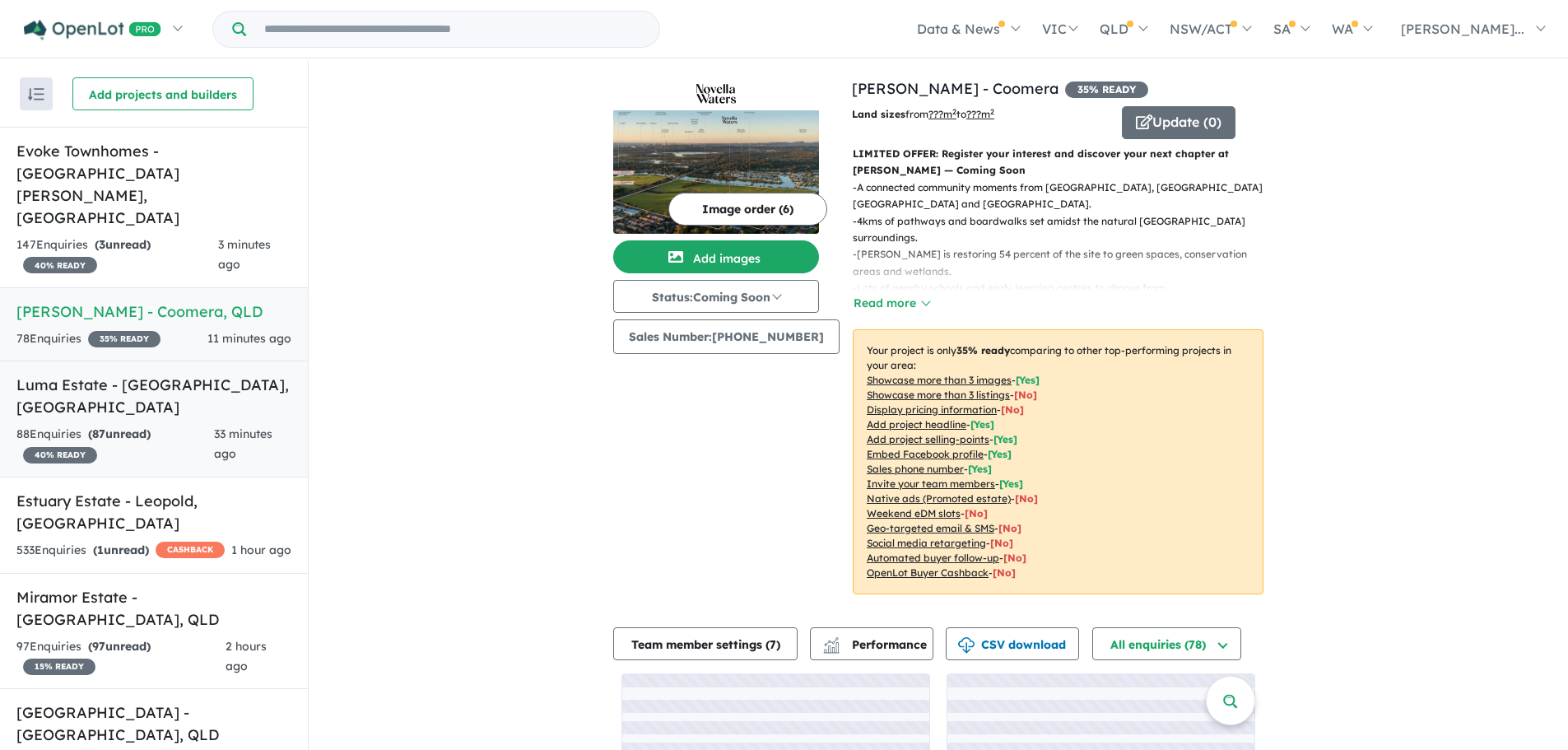
click at [163, 374] on h5 "Luma Estate - [GEOGRAPHIC_DATA] , [GEOGRAPHIC_DATA]" at bounding box center [154, 396] width 275 height 45
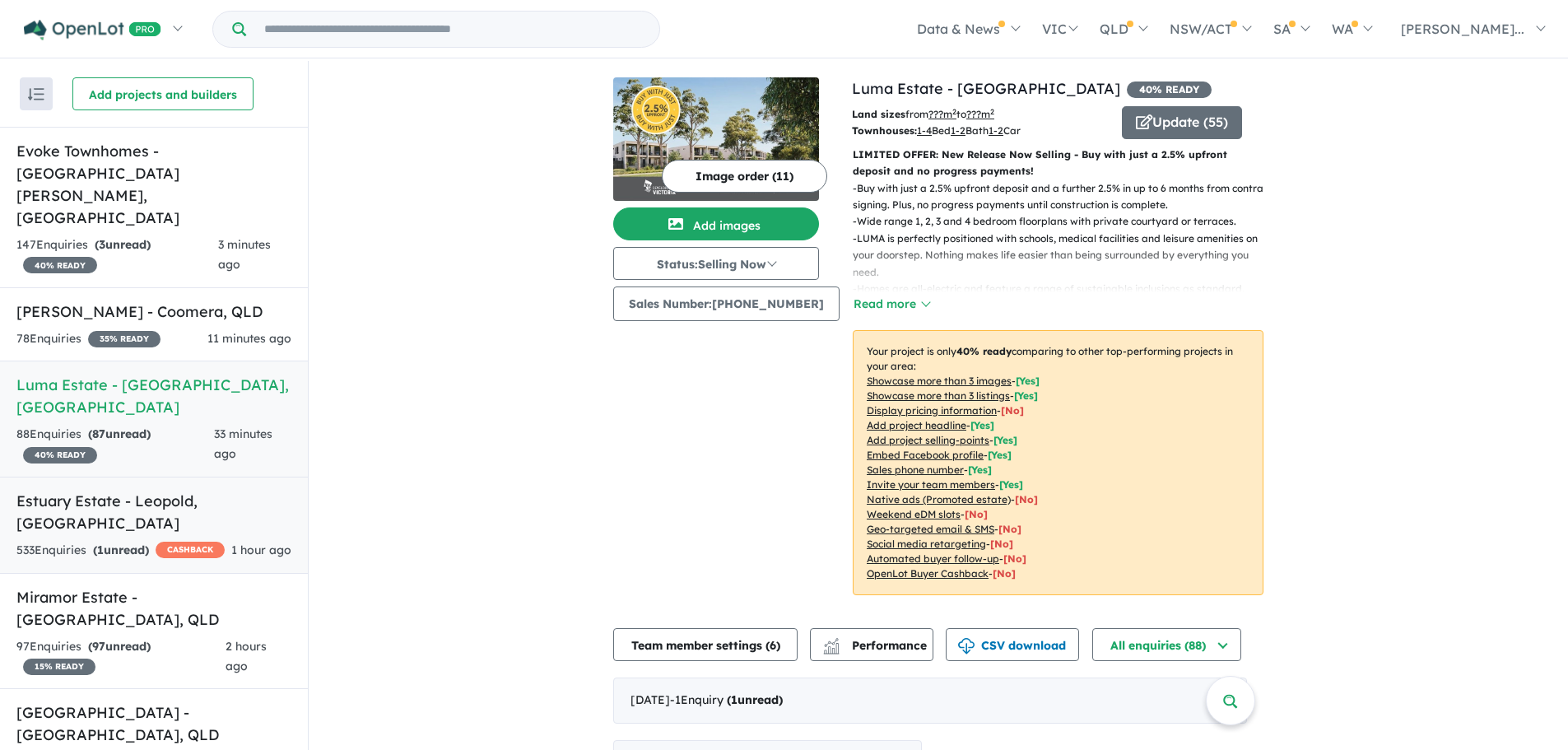
click at [108, 490] on h5 "Estuary Estate - [GEOGRAPHIC_DATA] , [GEOGRAPHIC_DATA]" at bounding box center [154, 512] width 275 height 45
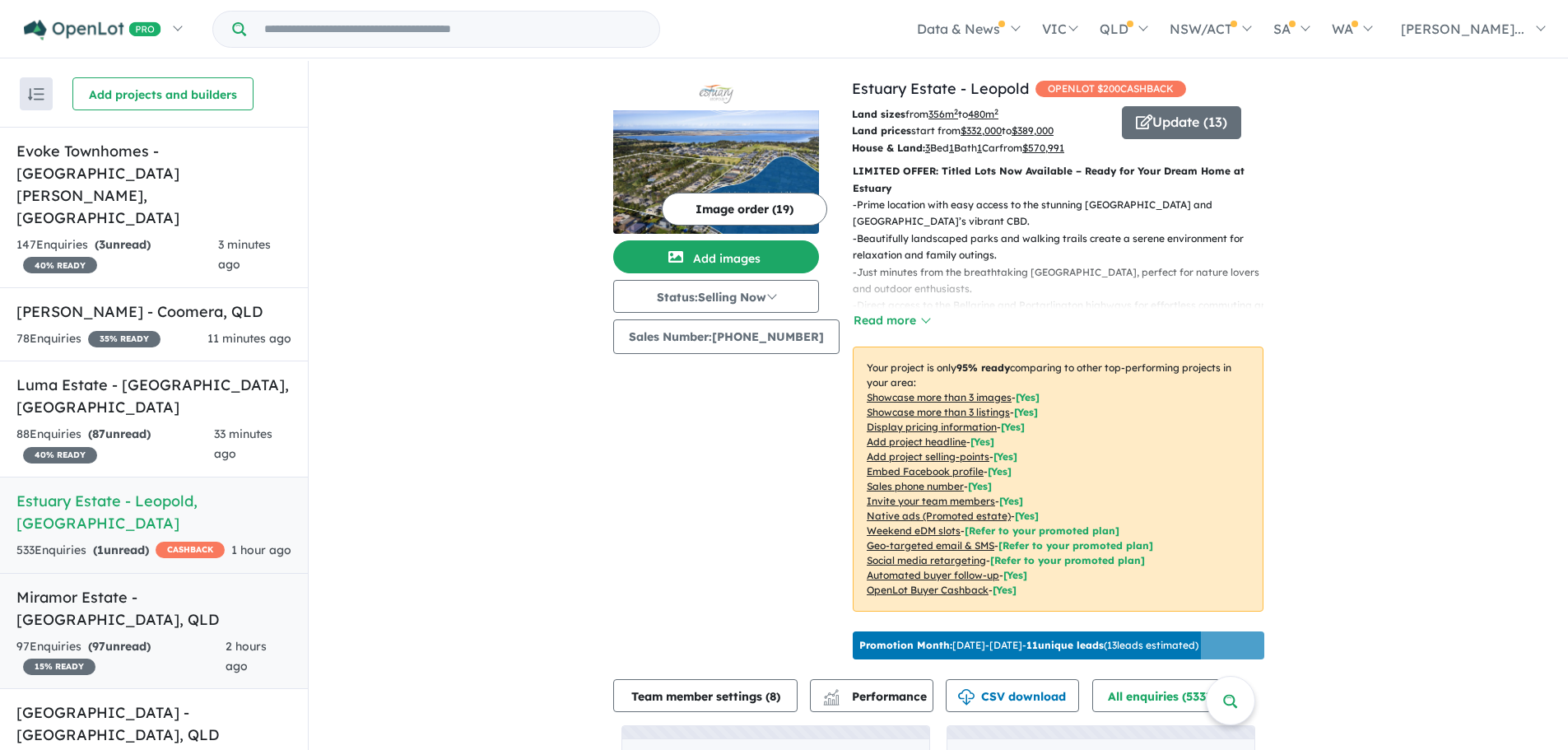
click at [130, 586] on h5 "Miramor Estate - [GEOGRAPHIC_DATA] , [GEOGRAPHIC_DATA]" at bounding box center [154, 609] width 275 height 45
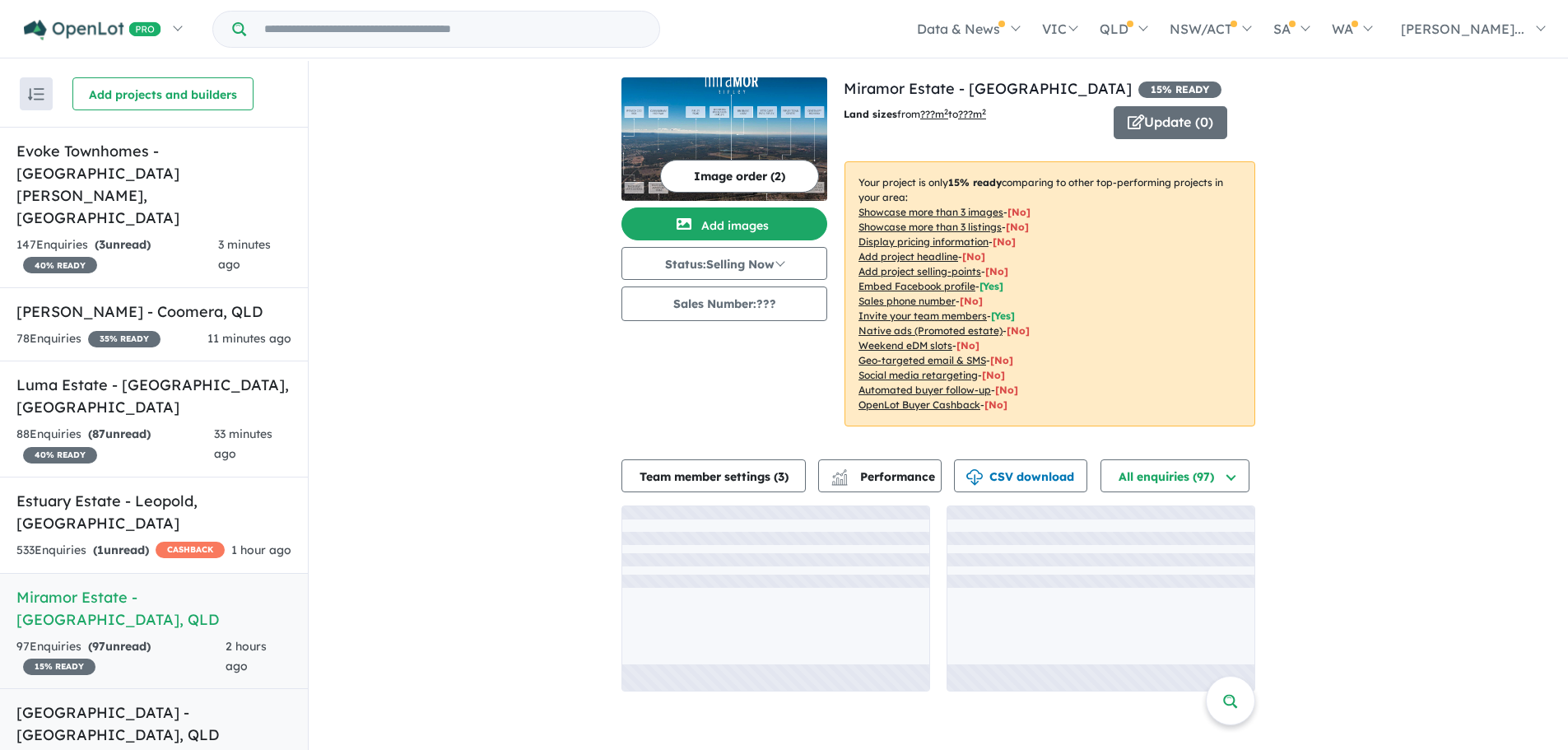
click at [158, 702] on h5 "[GEOGRAPHIC_DATA] - [GEOGRAPHIC_DATA] , [GEOGRAPHIC_DATA]" at bounding box center [154, 724] width 275 height 45
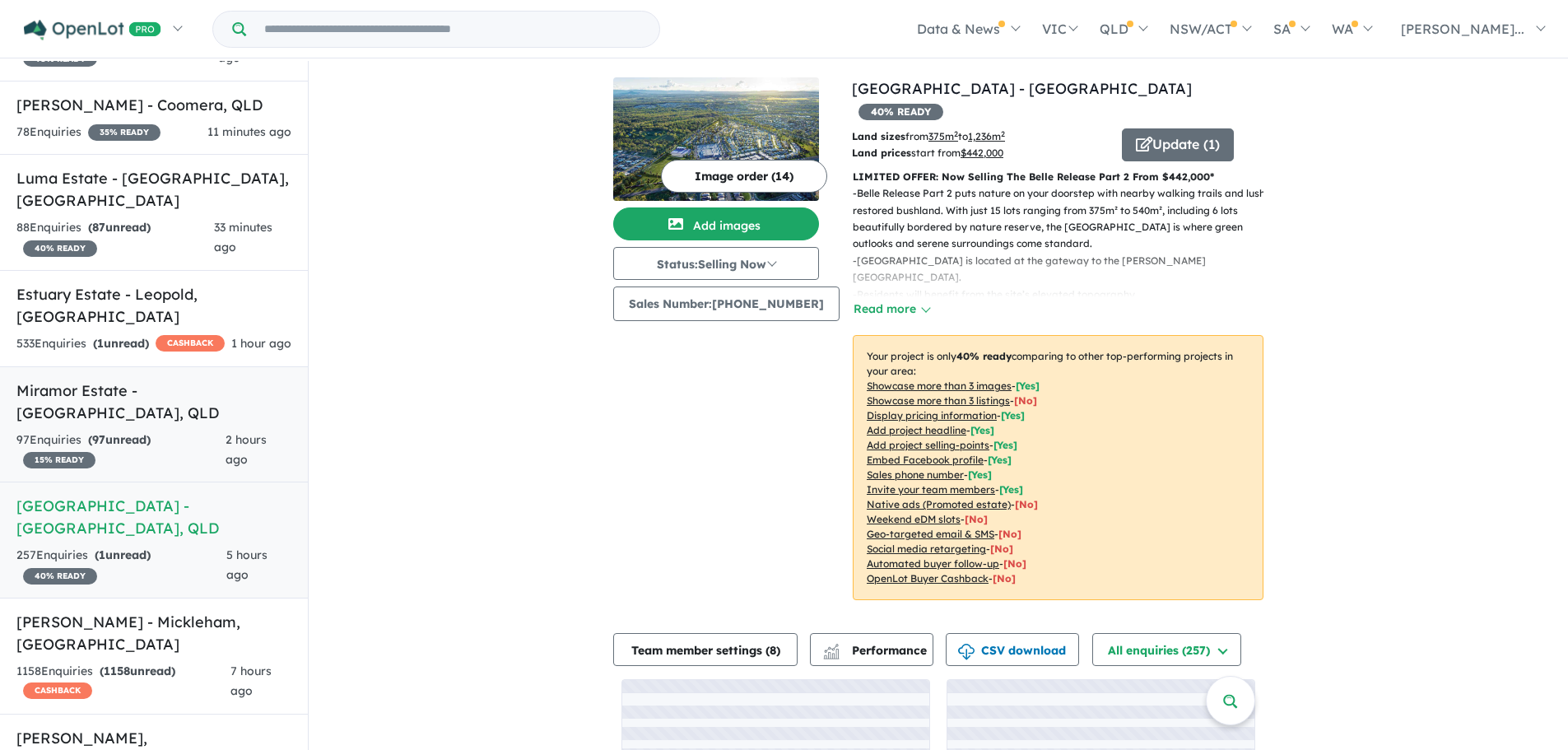
scroll to position [330, 0]
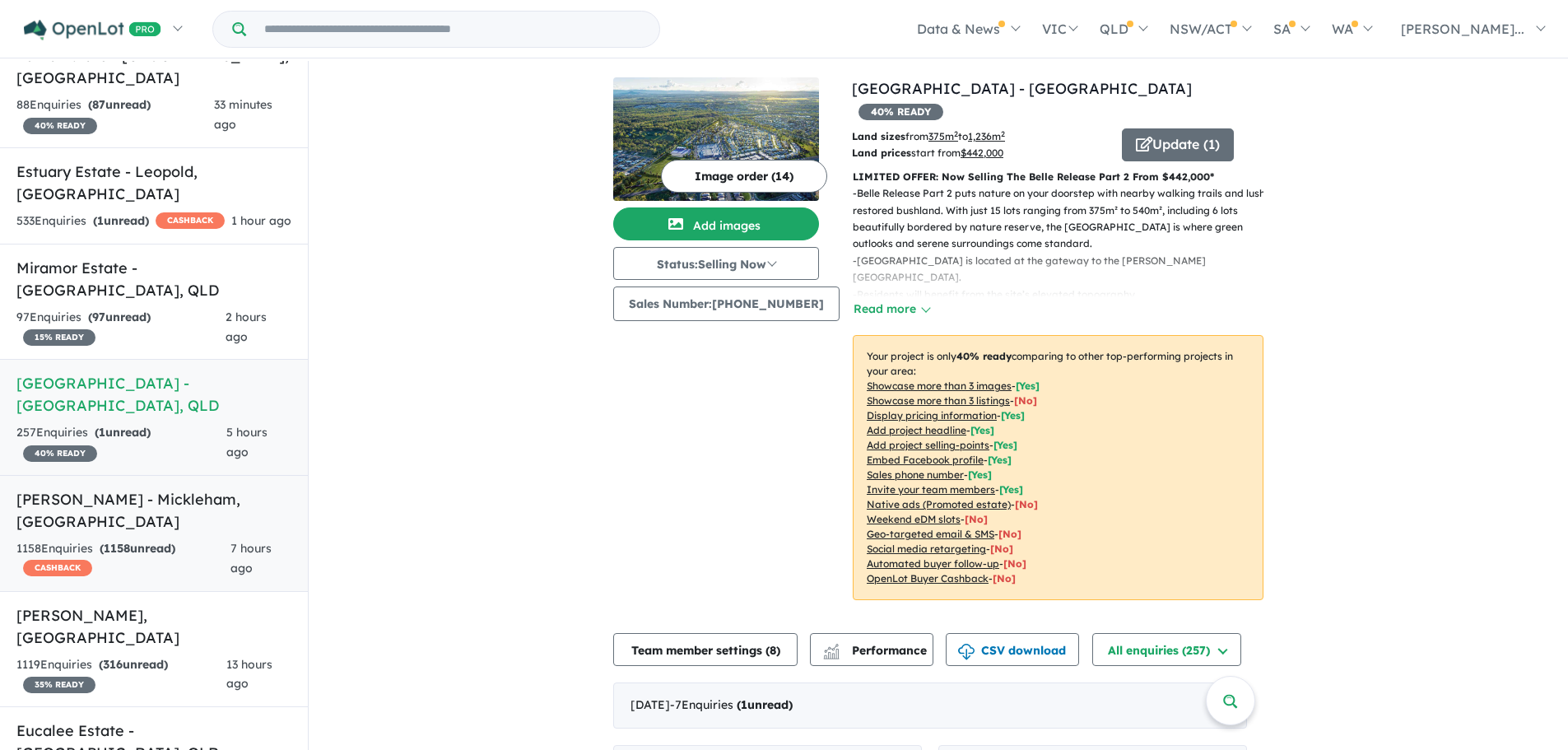
click at [146, 489] on h5 "[PERSON_NAME] - [GEOGRAPHIC_DATA] , [GEOGRAPHIC_DATA]" at bounding box center [154, 511] width 275 height 45
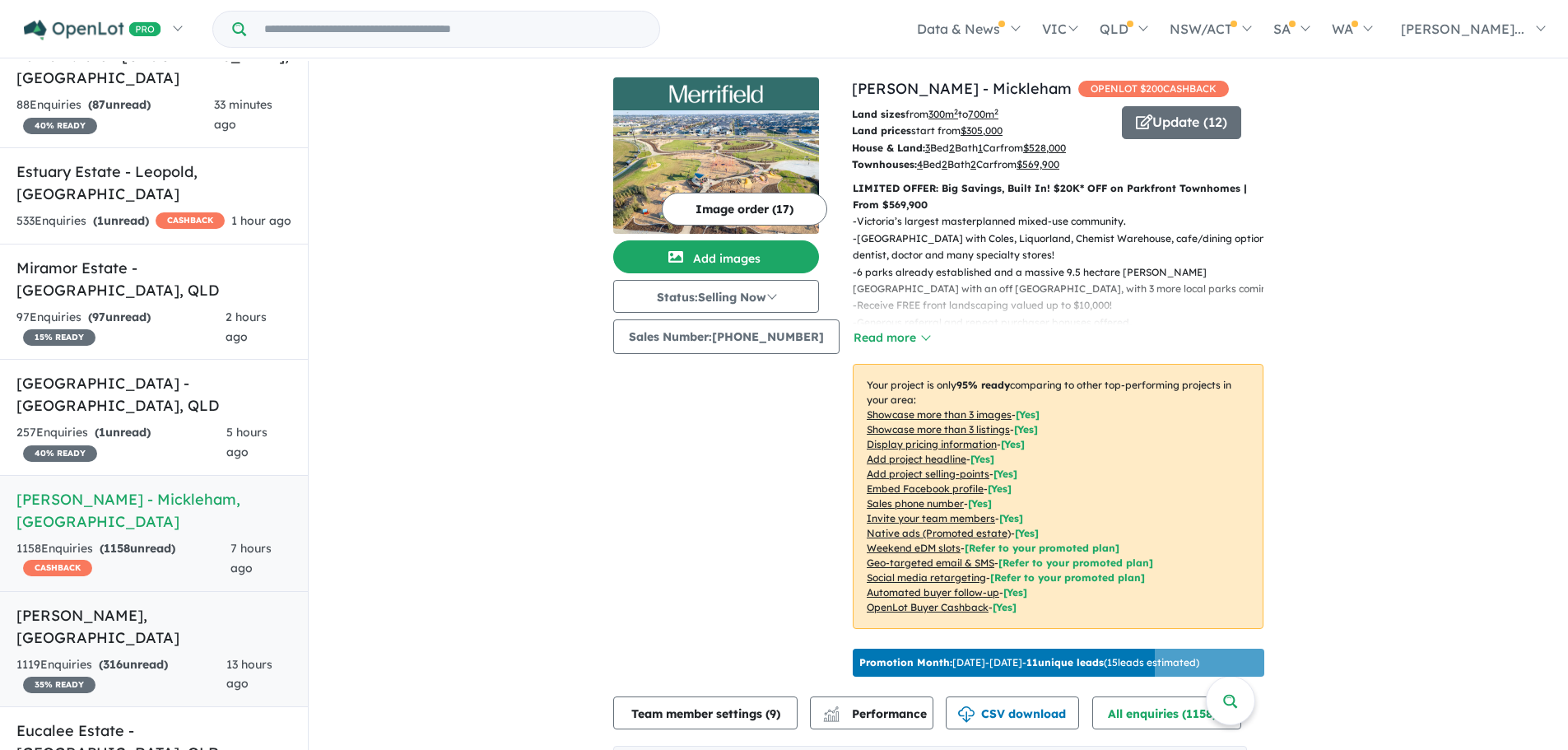
click at [40, 605] on h5 "[PERSON_NAME] , [GEOGRAPHIC_DATA]" at bounding box center [154, 627] width 275 height 45
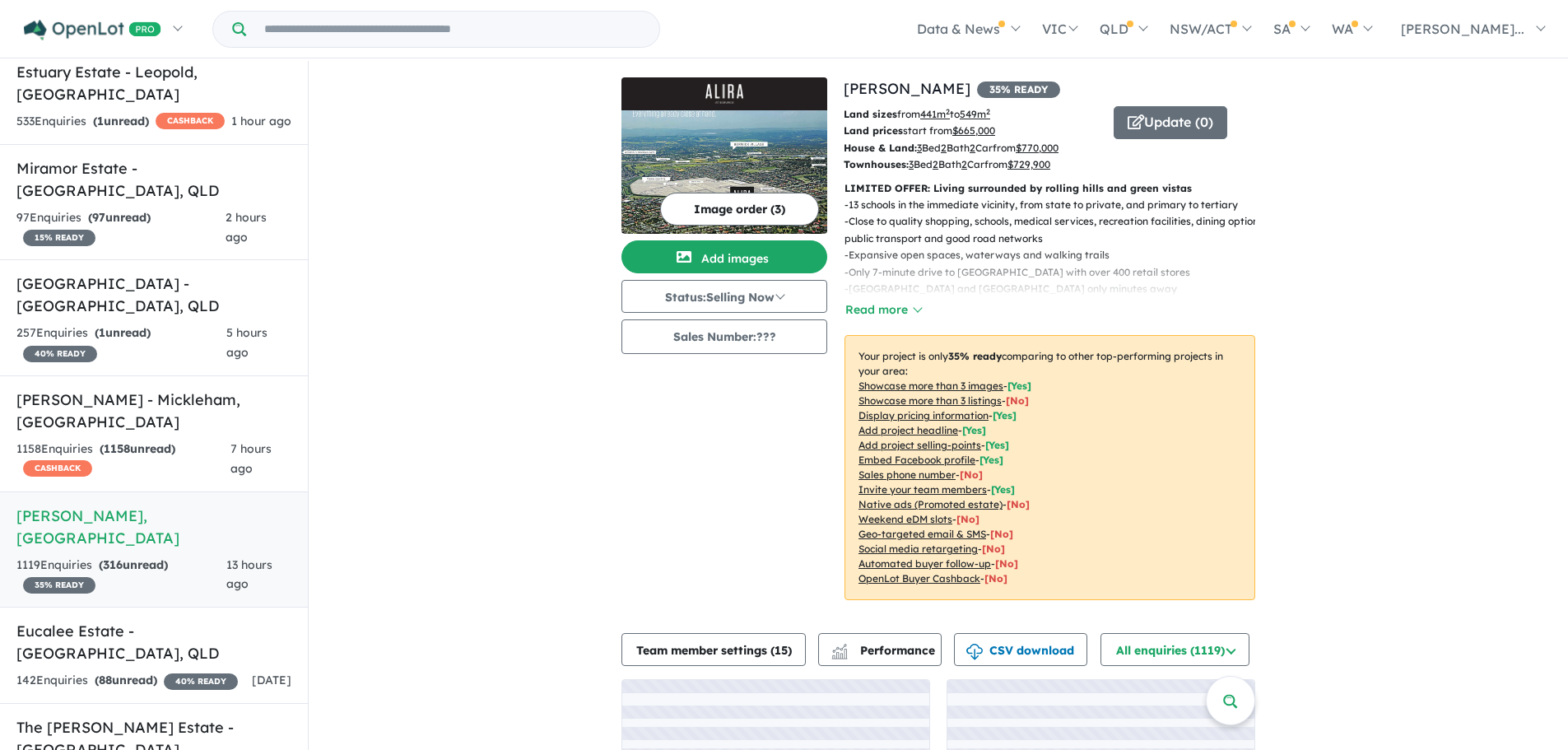
scroll to position [576, 0]
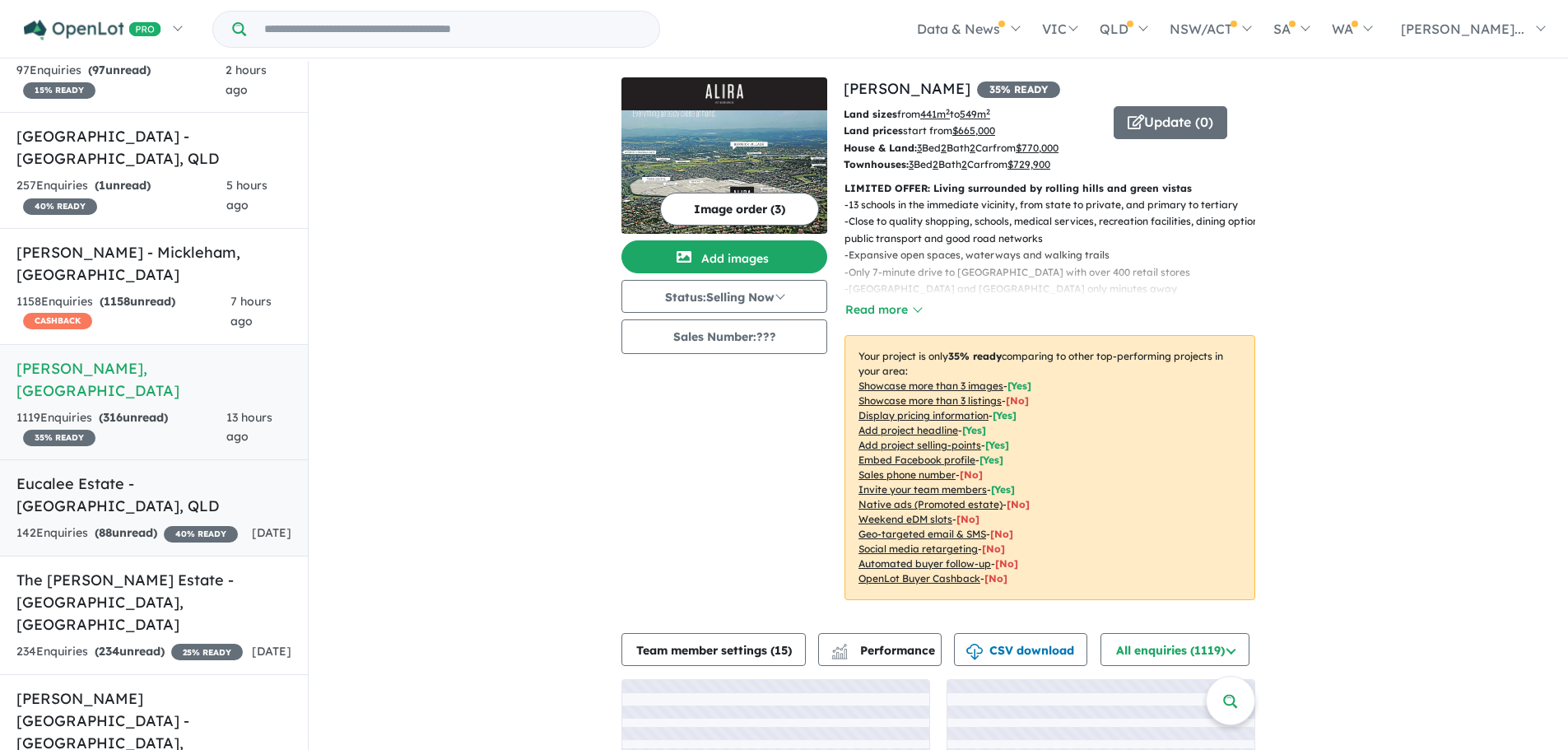
click at [169, 473] on h5 "Eucalee Estate - [GEOGRAPHIC_DATA] , [GEOGRAPHIC_DATA]" at bounding box center [154, 495] width 275 height 45
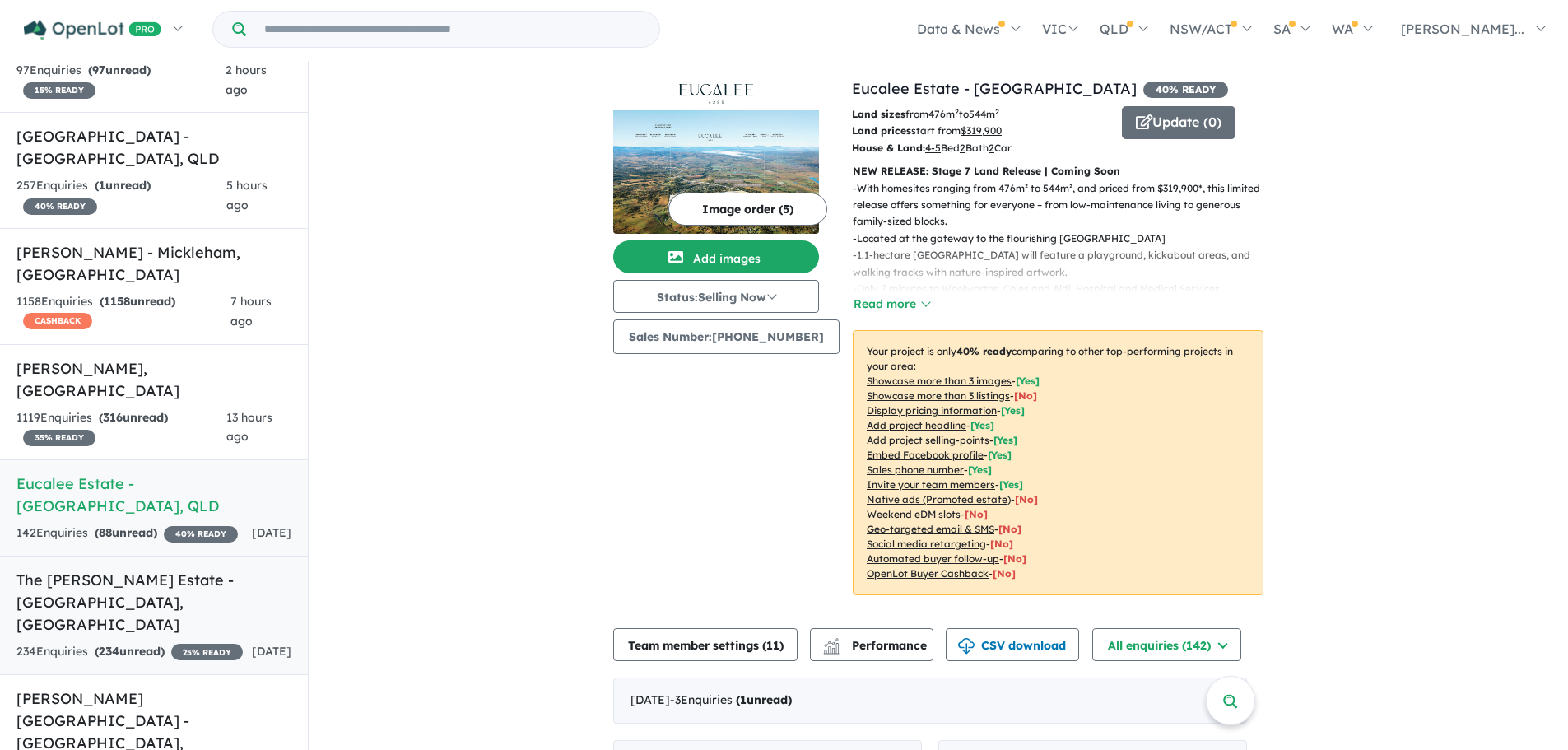
click at [174, 569] on h5 "The [PERSON_NAME] Estate - [GEOGRAPHIC_DATA] , [GEOGRAPHIC_DATA]" at bounding box center [154, 602] width 275 height 67
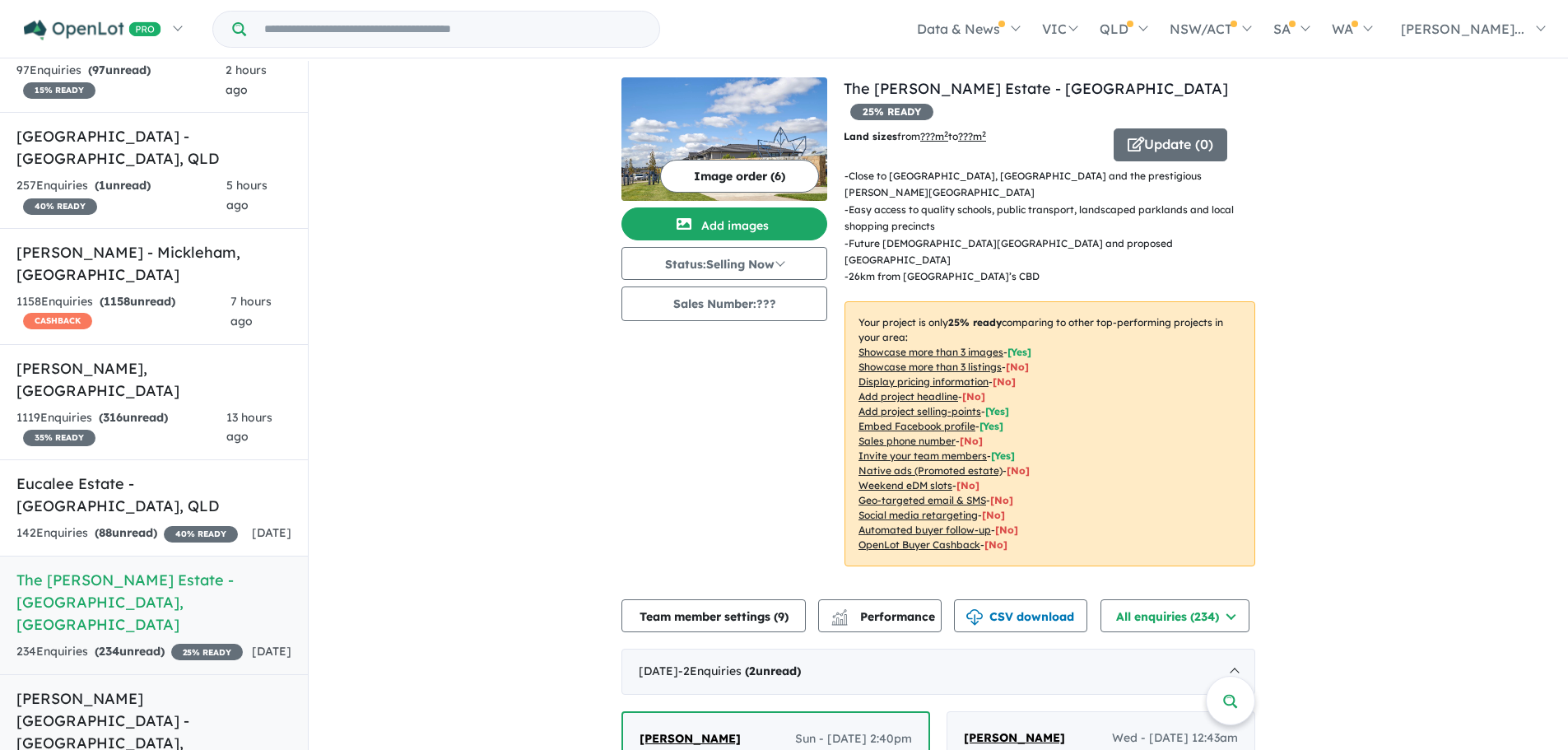
click at [141, 688] on h5 "[PERSON_NAME][GEOGRAPHIC_DATA] - [GEOGRAPHIC_DATA][PERSON_NAME][GEOGRAPHIC_DATA]" at bounding box center [154, 732] width 275 height 89
